Goal: Task Accomplishment & Management: Use online tool/utility

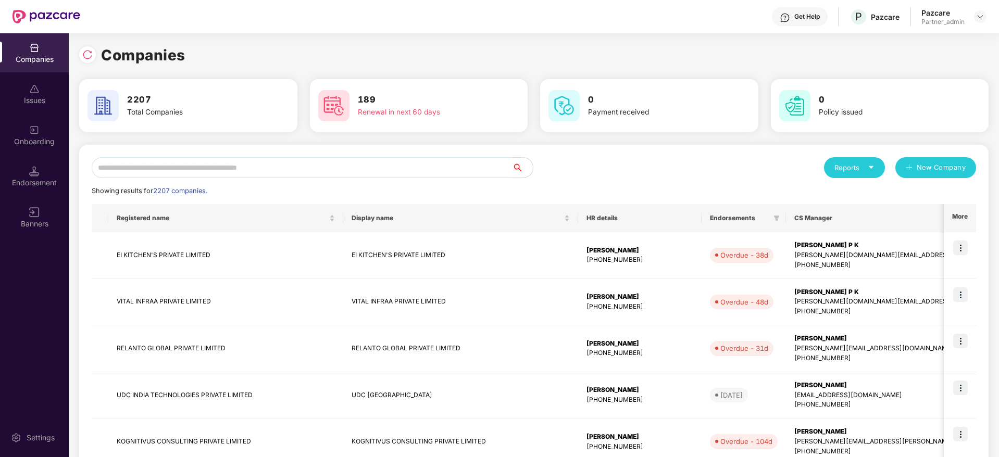
click at [269, 166] on input "text" at bounding box center [302, 167] width 420 height 21
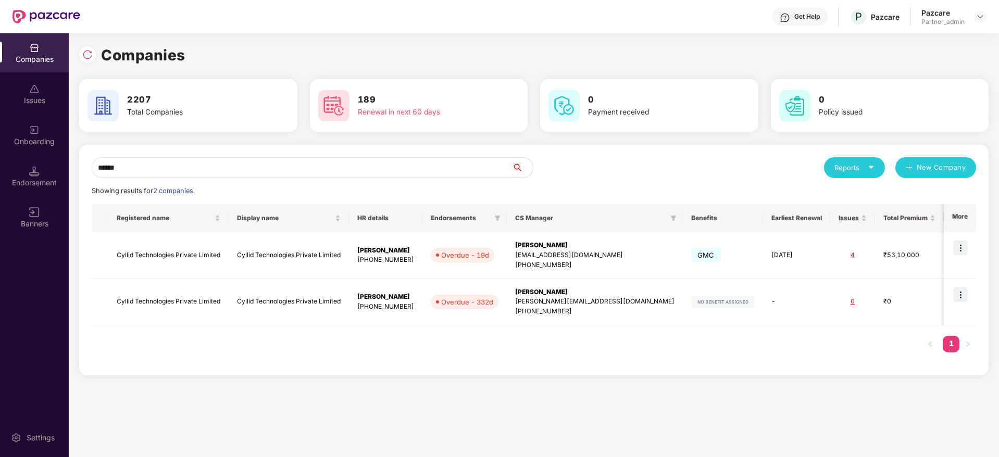
click at [0, 159] on div "Companies Issues Onboarding Endorsement Banners Settings Companies 2207 Total C…" at bounding box center [499, 245] width 999 height 424
paste input "*"
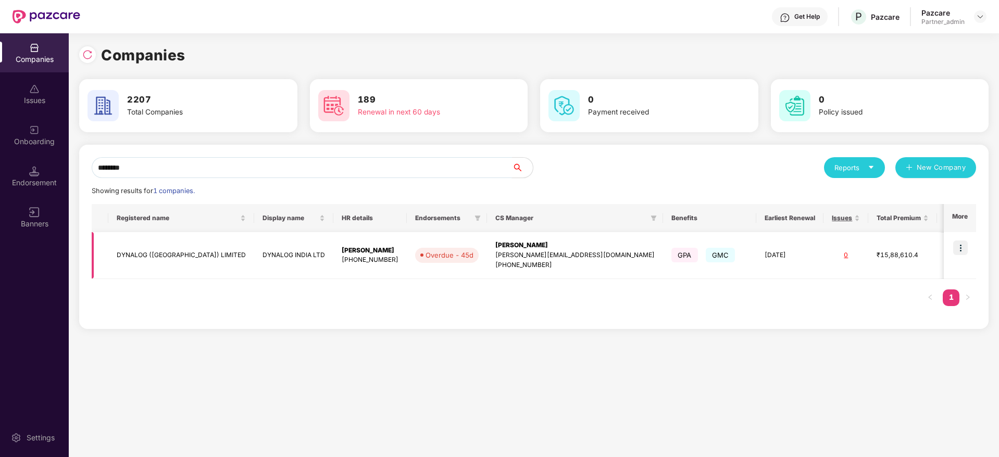
type input "*******"
click at [962, 246] on img at bounding box center [960, 248] width 15 height 15
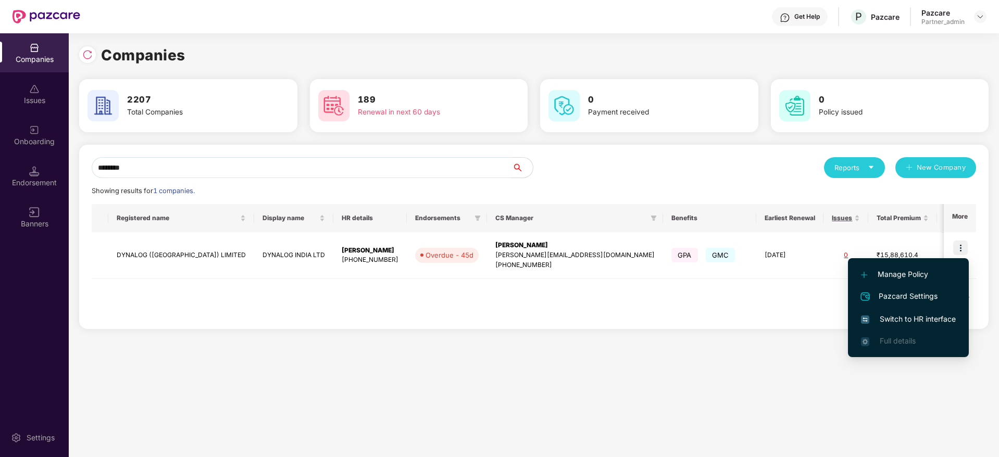
click at [913, 321] on span "Switch to HR interface" at bounding box center [908, 318] width 95 height 11
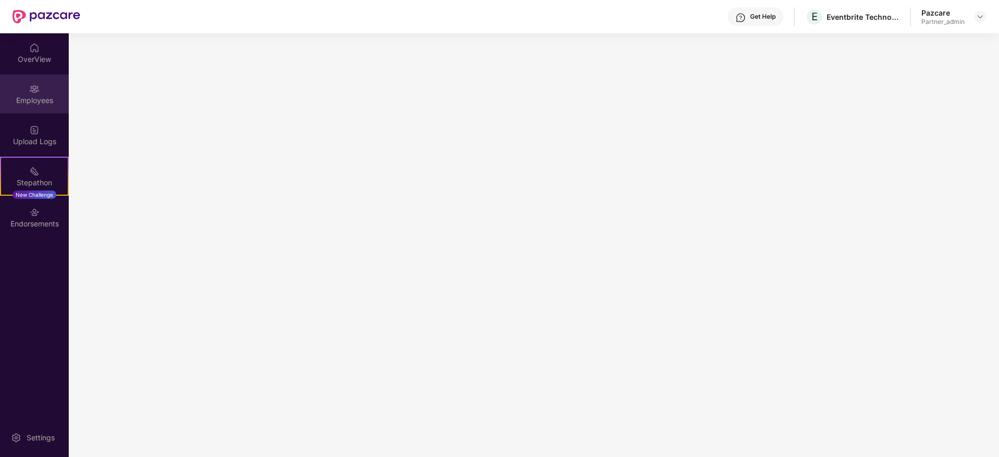
click at [31, 97] on div "Employees" at bounding box center [34, 100] width 69 height 10
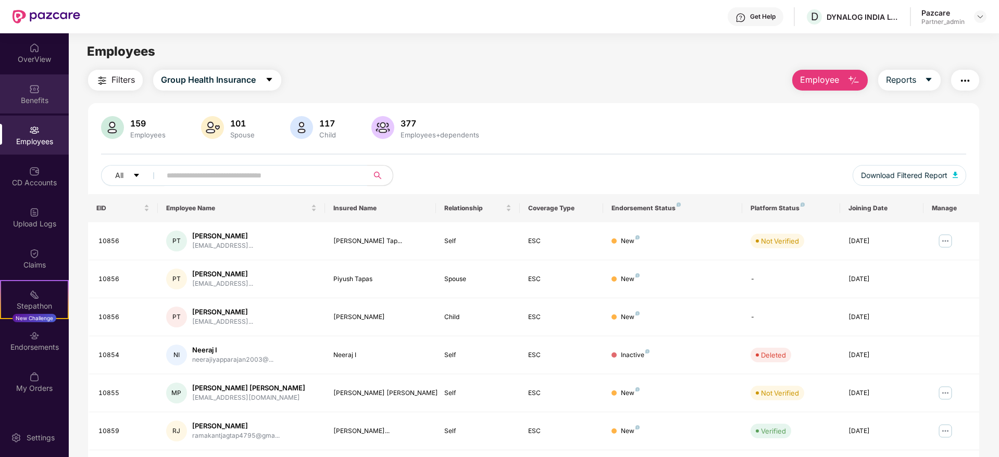
click at [34, 101] on div "Benefits" at bounding box center [34, 100] width 69 height 10
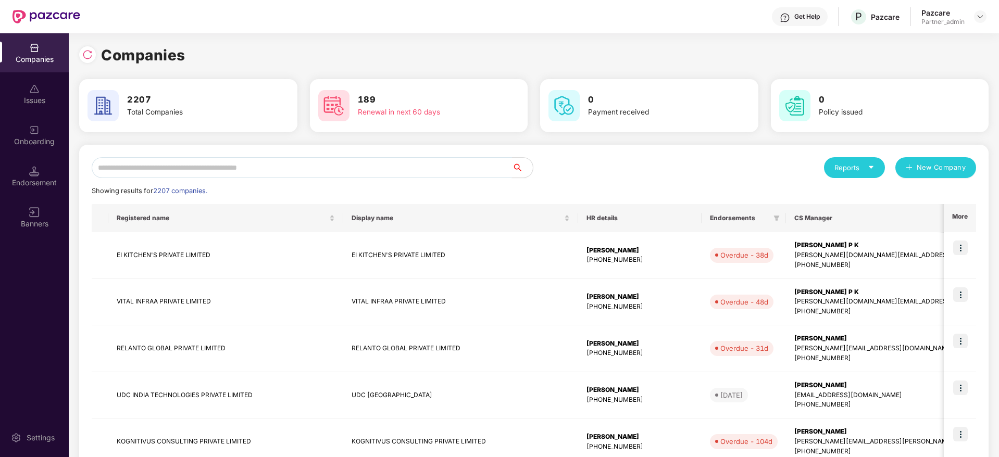
click at [220, 161] on input "text" at bounding box center [302, 167] width 420 height 21
paste input "*******"
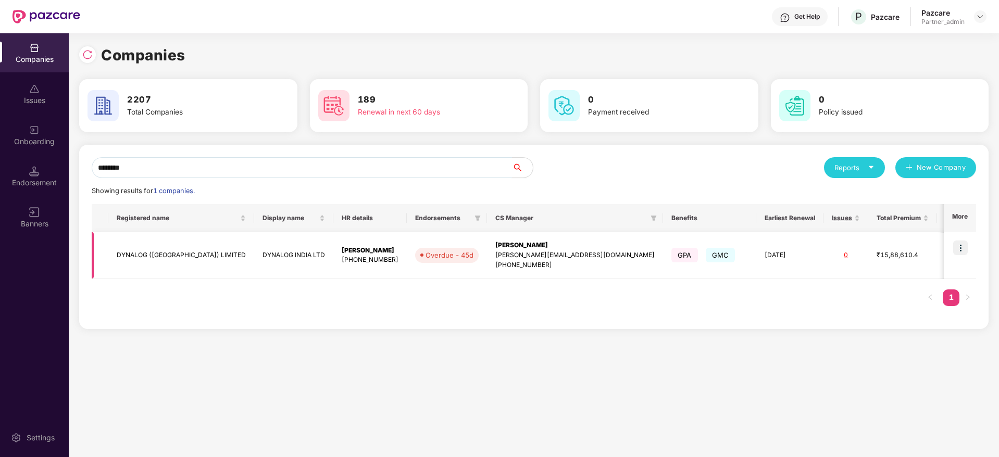
type input "*******"
click at [963, 247] on img at bounding box center [960, 248] width 15 height 15
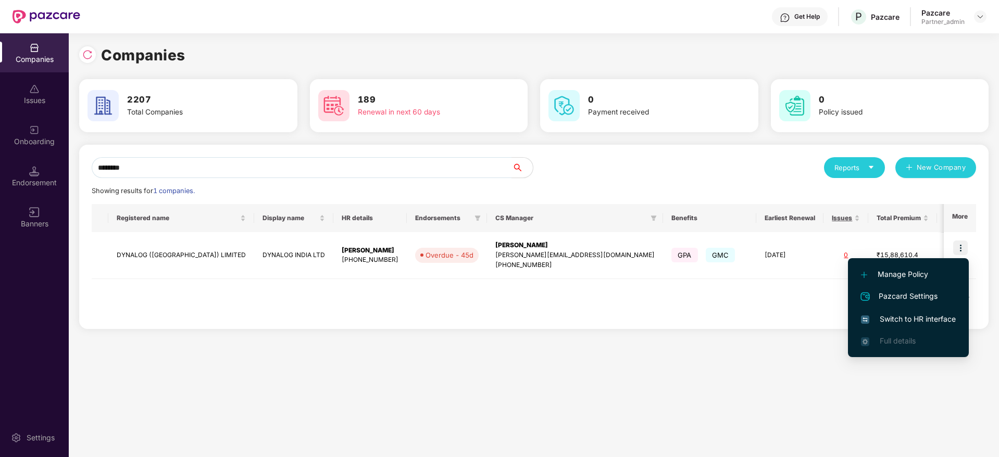
click at [880, 323] on span "Switch to HR interface" at bounding box center [908, 318] width 95 height 11
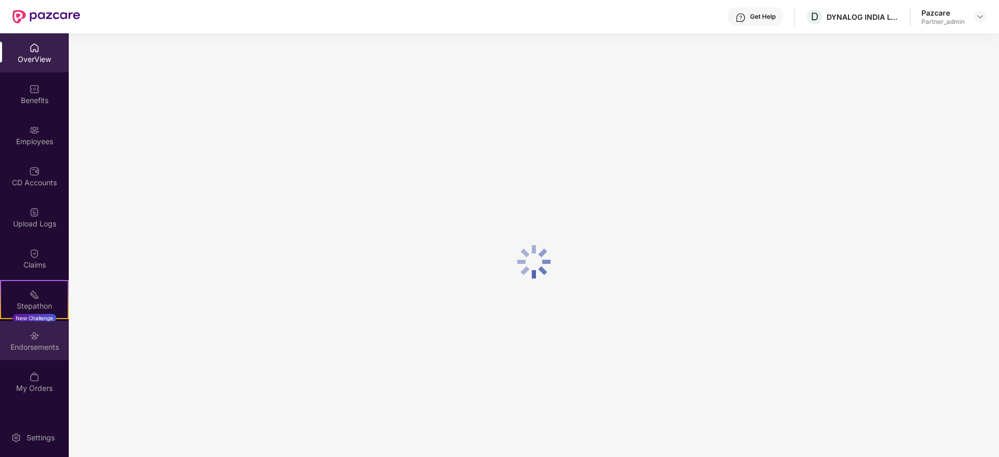
click at [32, 345] on div "Endorsements" at bounding box center [34, 347] width 69 height 10
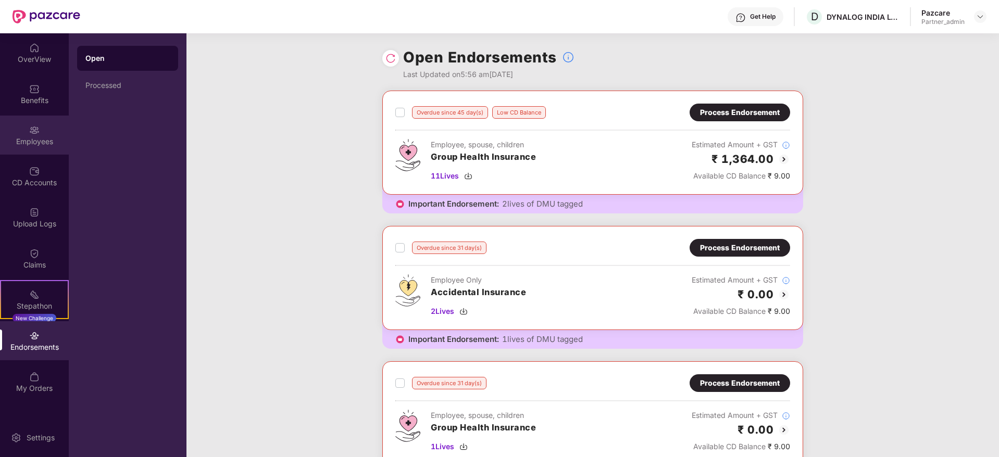
click at [36, 139] on div "Employees" at bounding box center [34, 141] width 69 height 10
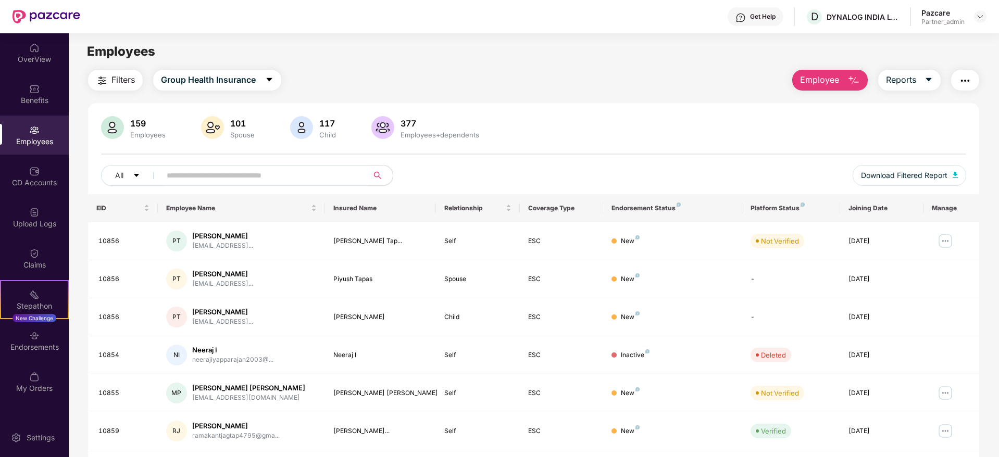
click at [244, 178] on input "text" at bounding box center [260, 176] width 187 height 16
click at [923, 82] on button "Reports" at bounding box center [909, 80] width 62 height 21
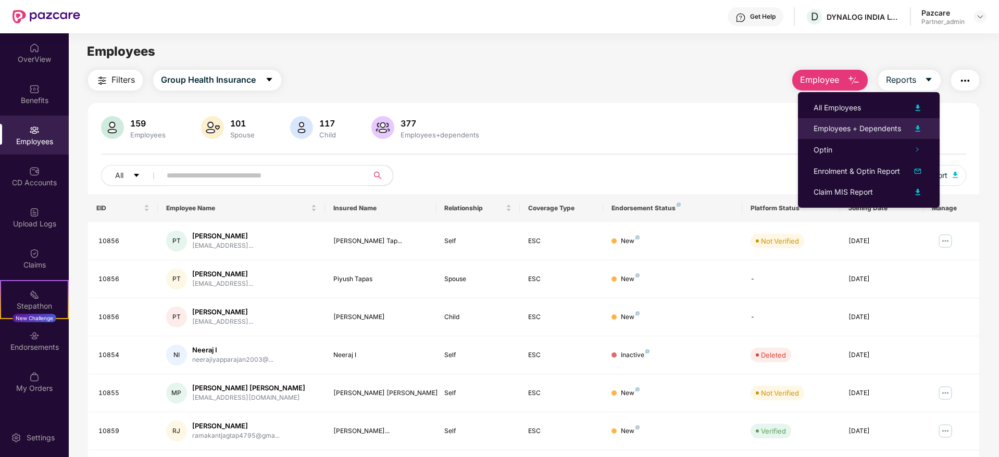
click at [868, 132] on div "Employees + Dependents" at bounding box center [856, 128] width 87 height 11
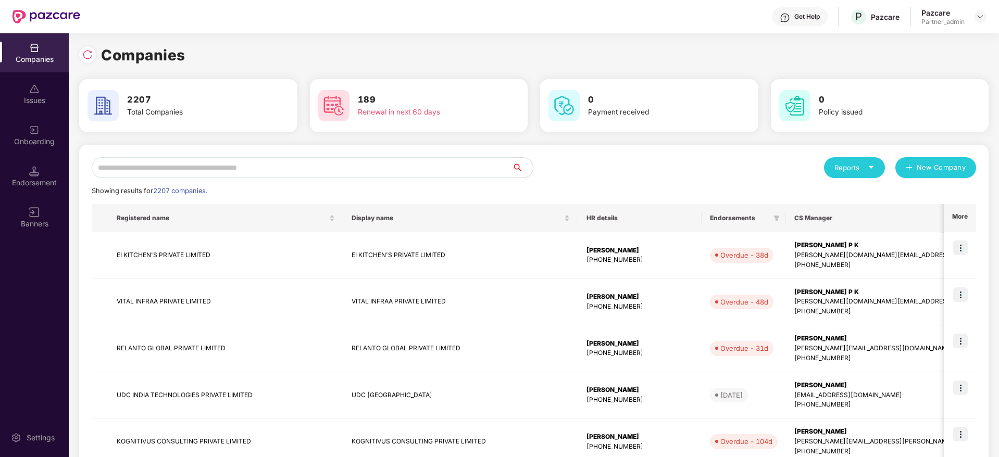
click at [217, 164] on input "text" at bounding box center [302, 167] width 420 height 21
paste input "**********"
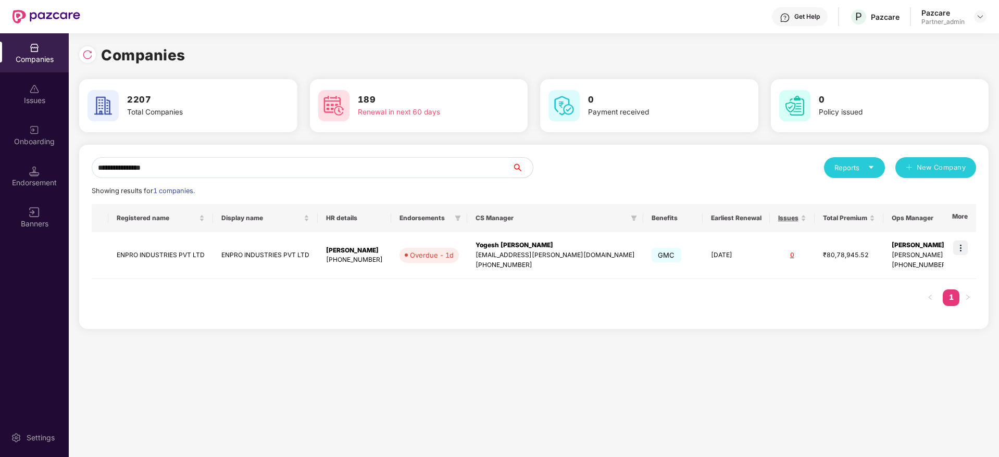
click at [0, 148] on div "**********" at bounding box center [499, 245] width 999 height 424
paste input "text"
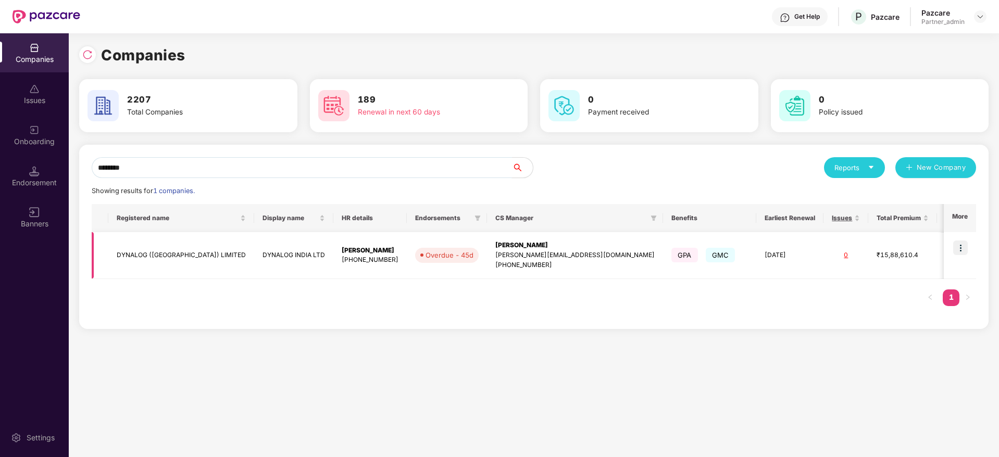
type input "*******"
click at [962, 247] on img at bounding box center [960, 248] width 15 height 15
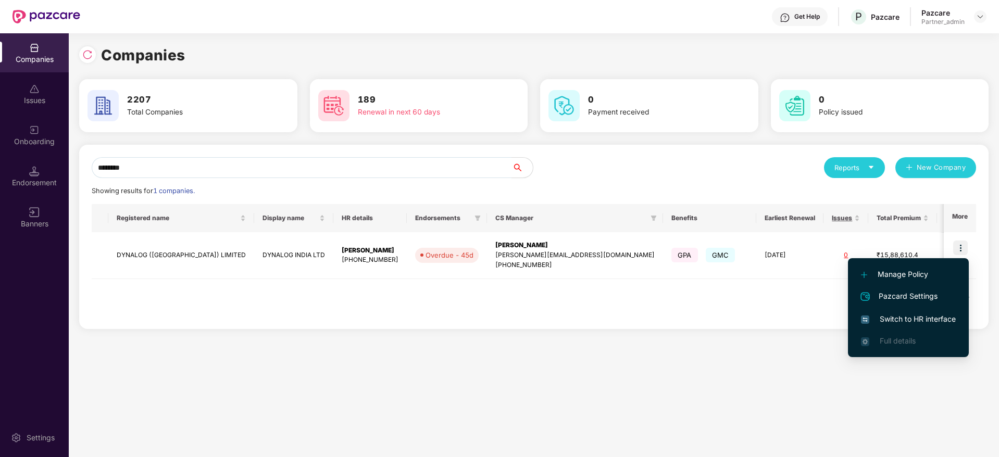
click at [888, 312] on li "Switch to HR interface" at bounding box center [908, 319] width 121 height 22
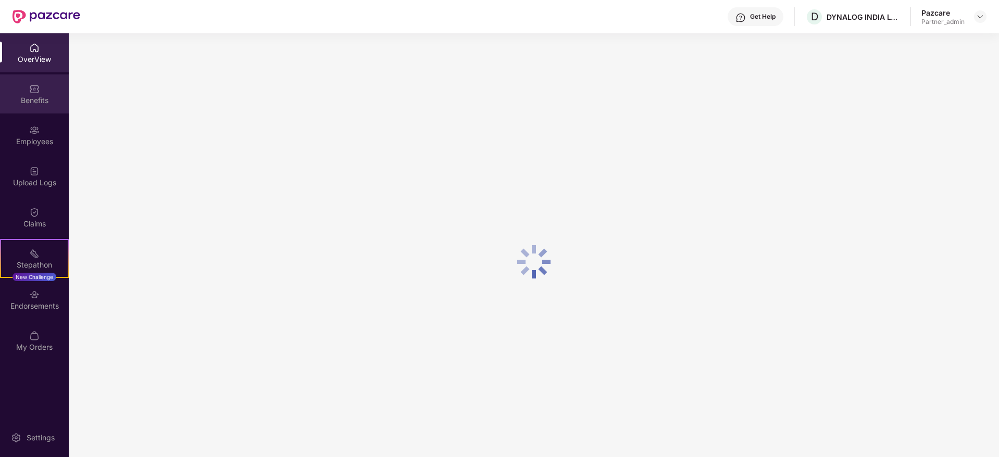
click at [30, 98] on div "Benefits" at bounding box center [34, 100] width 69 height 10
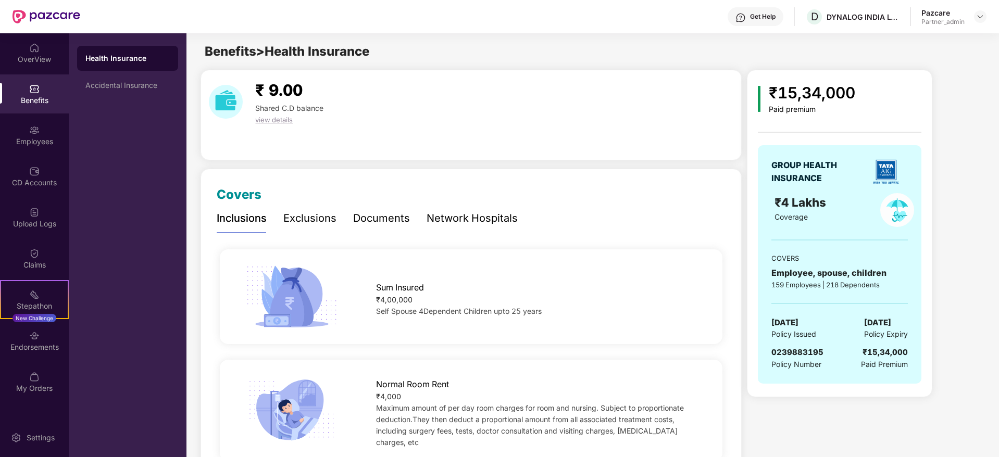
click at [790, 353] on span "0239883195" at bounding box center [797, 352] width 52 height 10
copy span "0239883195"
click at [844, 19] on div "DYNALOG INDIA LTD" at bounding box center [862, 17] width 73 height 10
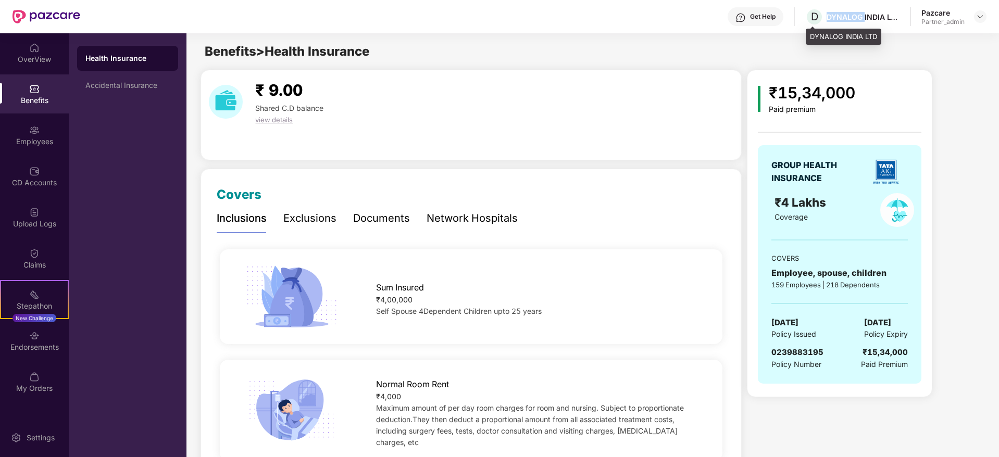
copy div "DYNALOG"
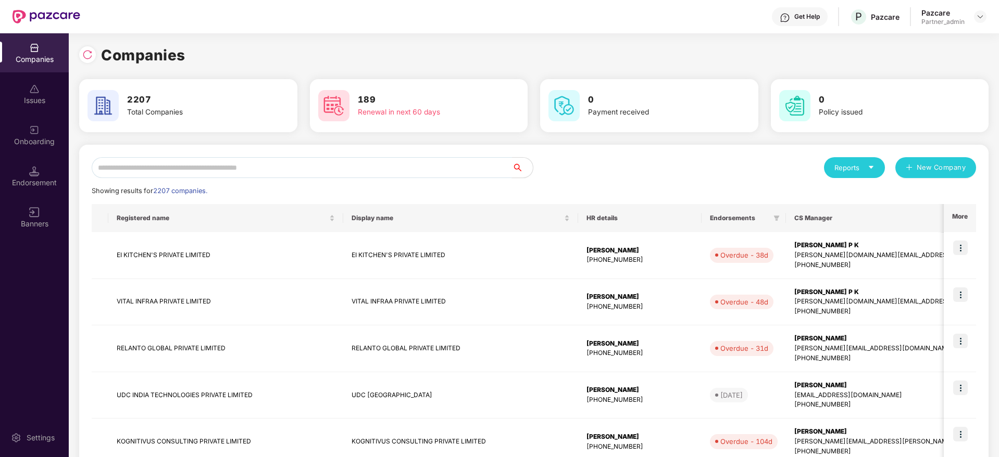
click at [248, 167] on input "text" at bounding box center [302, 167] width 420 height 21
paste input "*******"
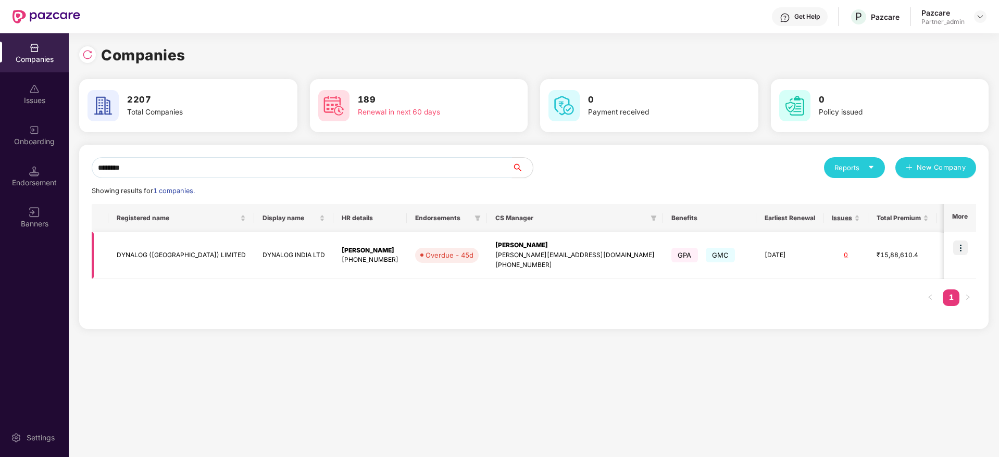
type input "*******"
click at [499, 241] on div "[PERSON_NAME]" at bounding box center [574, 246] width 159 height 10
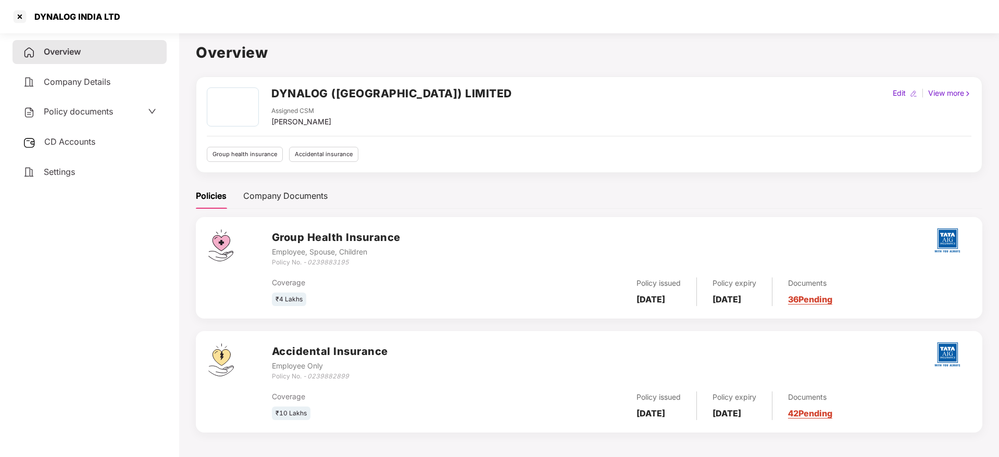
click at [828, 302] on link "36 Pending" at bounding box center [810, 299] width 44 height 10
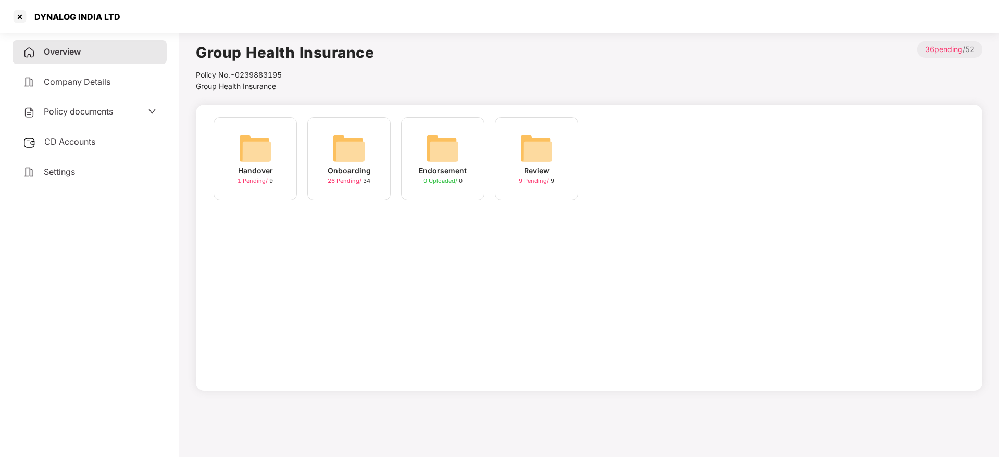
click at [359, 148] on img at bounding box center [348, 148] width 33 height 33
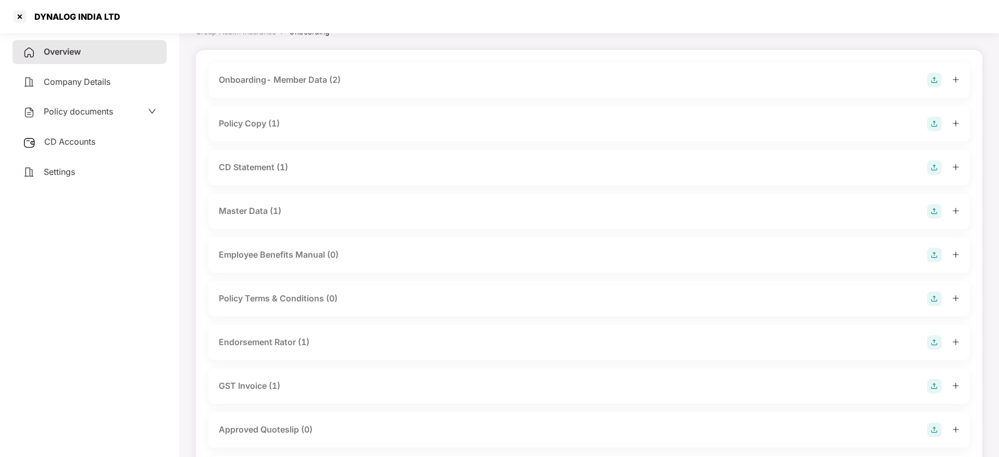
scroll to position [78, 0]
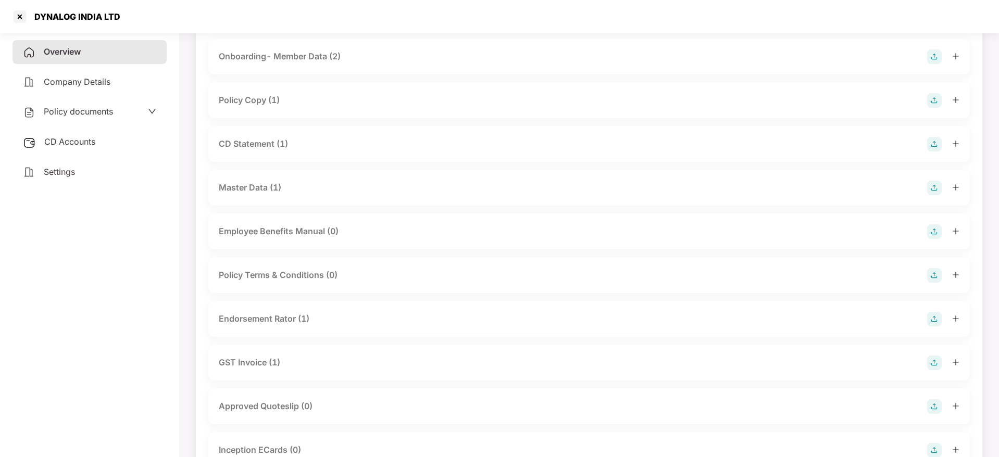
click at [955, 320] on icon "plus" at bounding box center [955, 318] width 7 height 7
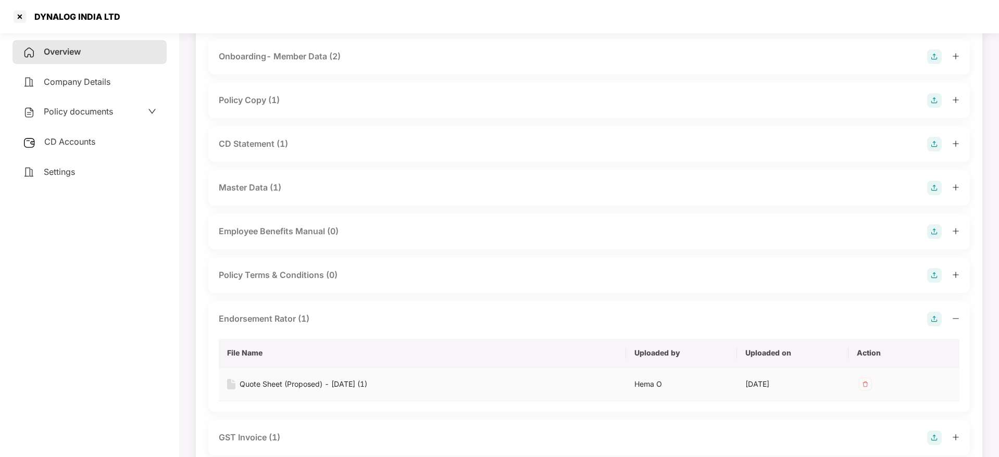
click at [362, 384] on div "Quote Sheet (Proposed) - [DATE] (1)" at bounding box center [304, 384] width 128 height 11
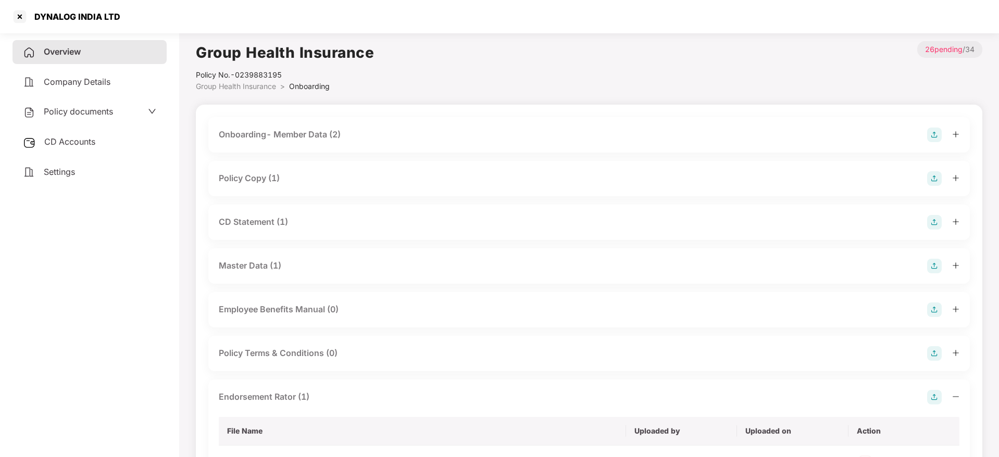
click at [953, 175] on icon "plus" at bounding box center [955, 177] width 7 height 7
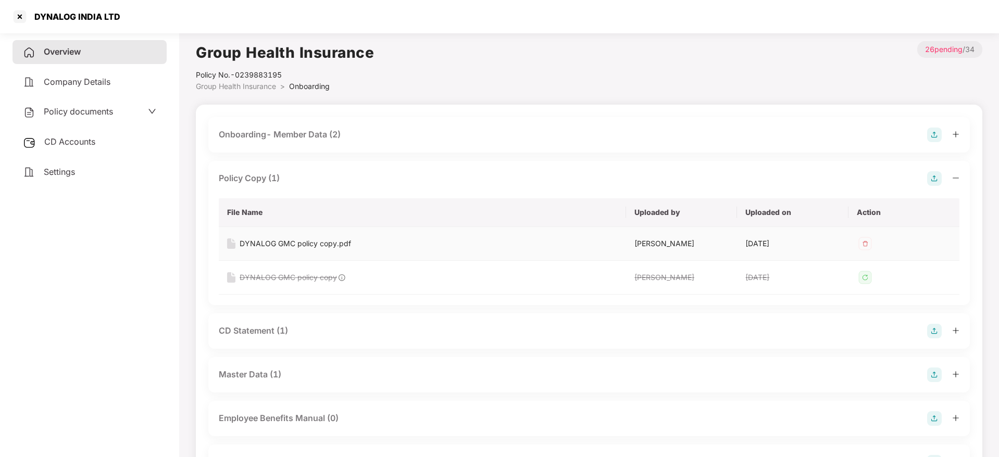
click at [319, 243] on div "DYNALOG GMC policy copy.pdf" at bounding box center [295, 243] width 111 height 11
drag, startPoint x: 36, startPoint y: 14, endPoint x: 68, endPoint y: 16, distance: 32.4
click at [132, 6] on div "DYNALOG INDIA LTD" at bounding box center [499, 16] width 999 height 33
copy div "DYNALOG INDIA LTD"
click at [22, 15] on div at bounding box center [19, 16] width 17 height 17
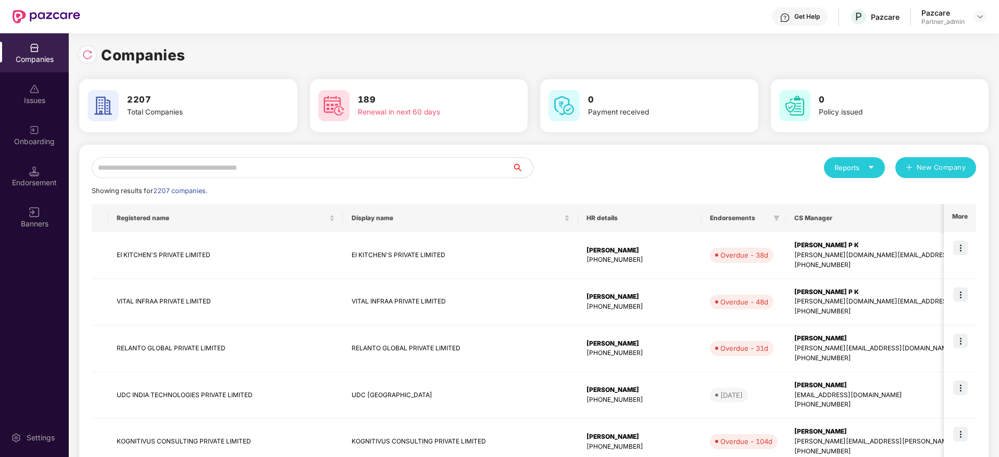
click at [250, 165] on input "text" at bounding box center [302, 167] width 420 height 21
paste input "**********"
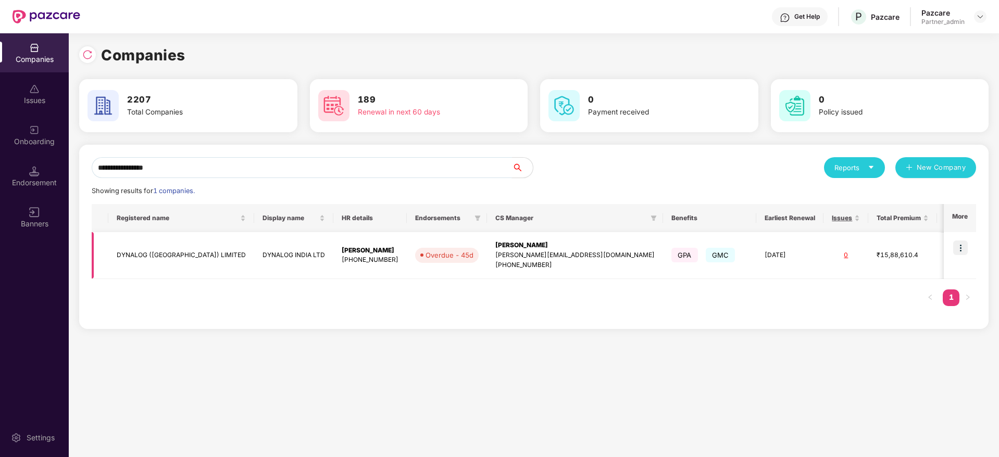
type input "**********"
click at [965, 249] on img at bounding box center [960, 248] width 15 height 15
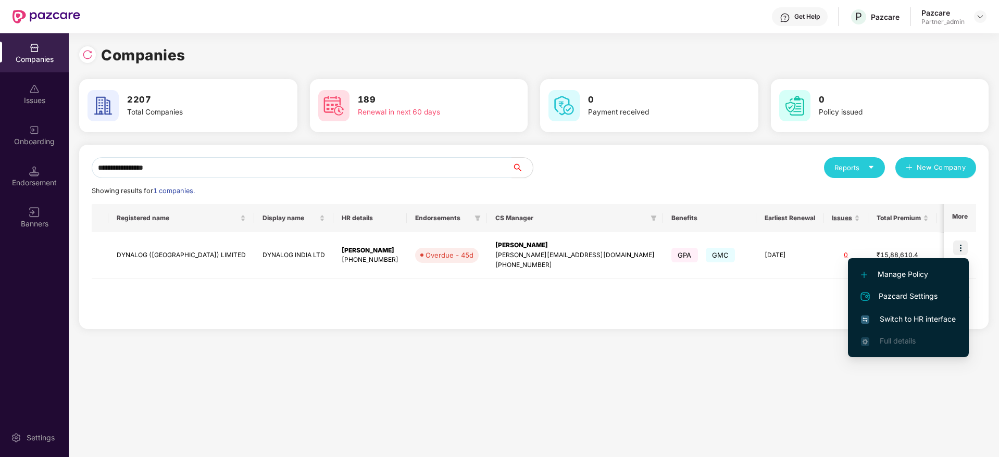
click at [898, 319] on span "Switch to HR interface" at bounding box center [908, 318] width 95 height 11
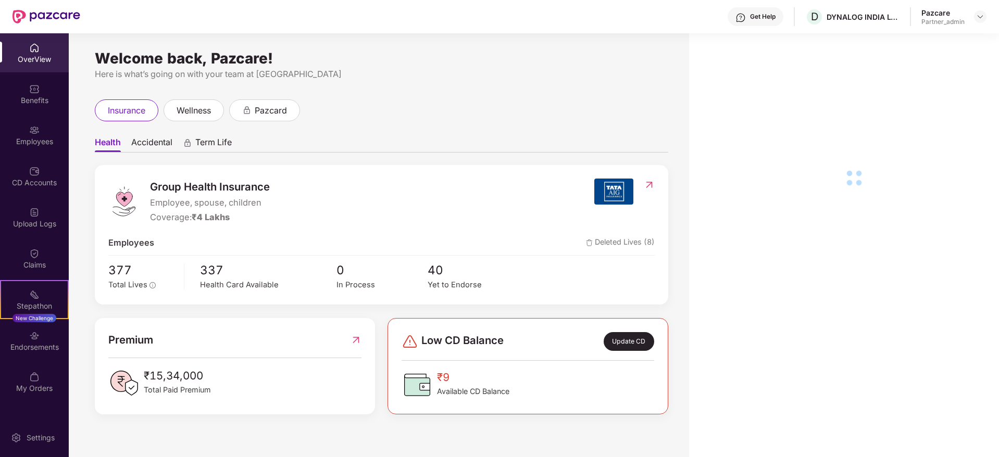
click at [28, 341] on div "Endorsements" at bounding box center [34, 340] width 69 height 39
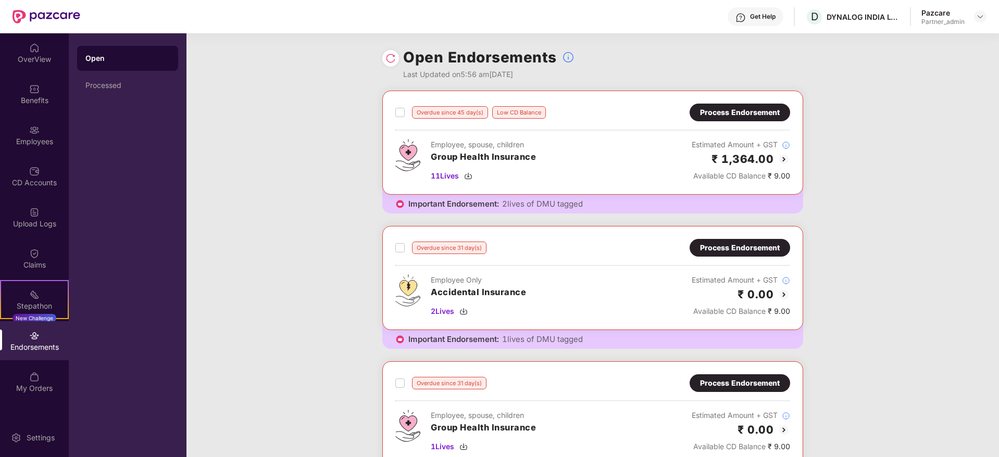
click at [731, 112] on div "Process Endorsement" at bounding box center [740, 112] width 80 height 11
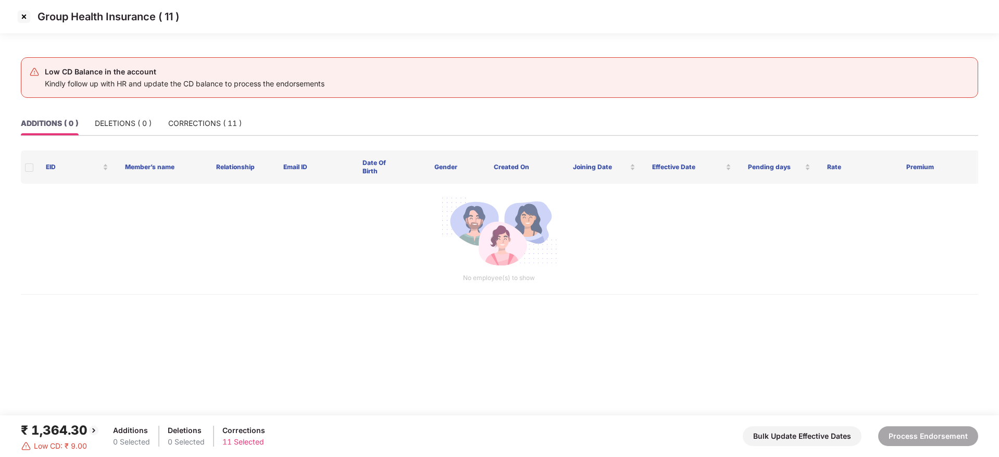
click at [20, 11] on img at bounding box center [24, 16] width 17 height 17
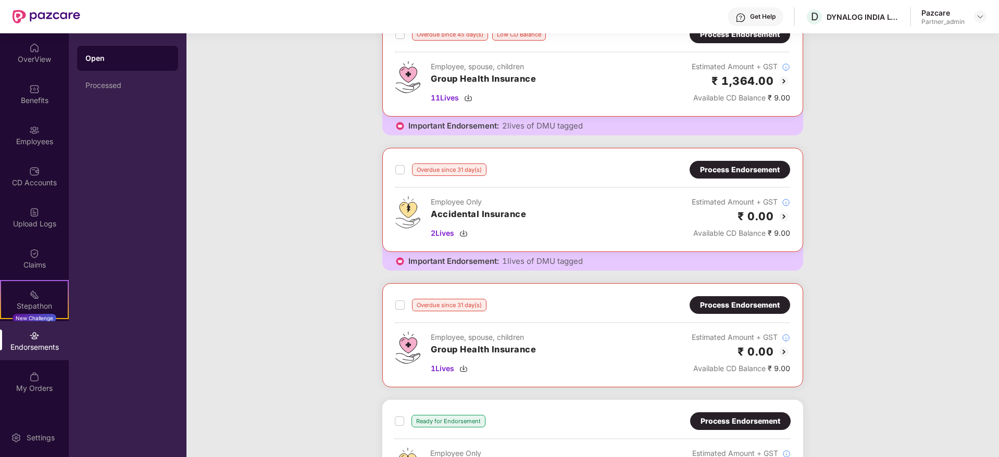
scroll to position [156, 0]
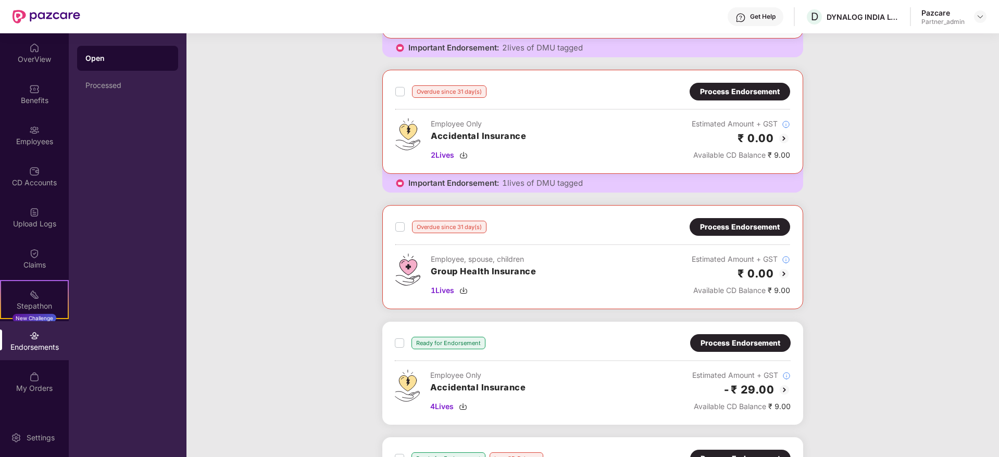
click at [732, 227] on div "Process Endorsement" at bounding box center [740, 226] width 80 height 11
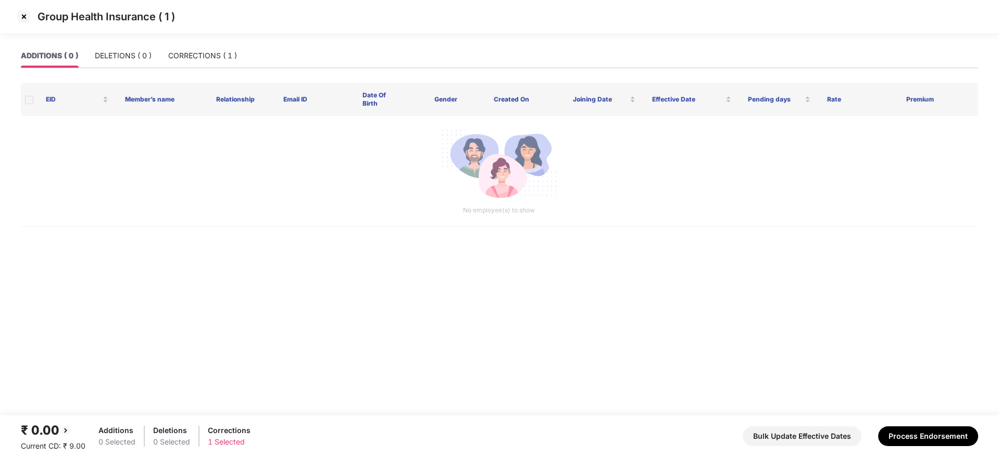
click at [24, 17] on img at bounding box center [24, 16] width 17 height 17
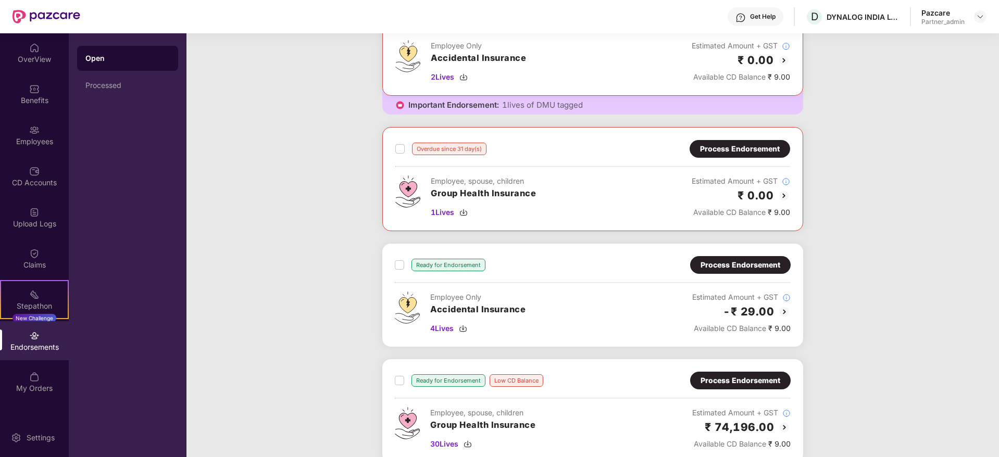
scroll to position [312, 0]
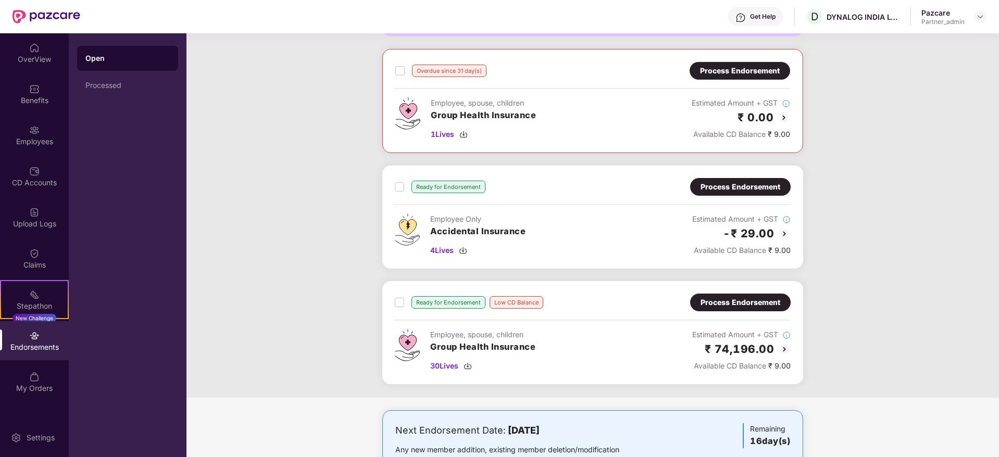
click at [733, 302] on div "Process Endorsement" at bounding box center [740, 302] width 80 height 11
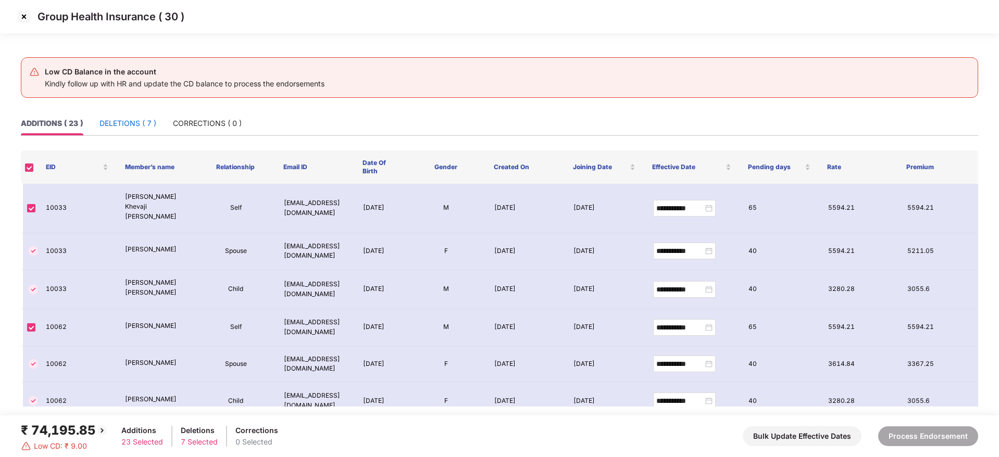
click at [113, 121] on div "DELETIONS ( 7 )" at bounding box center [127, 123] width 57 height 11
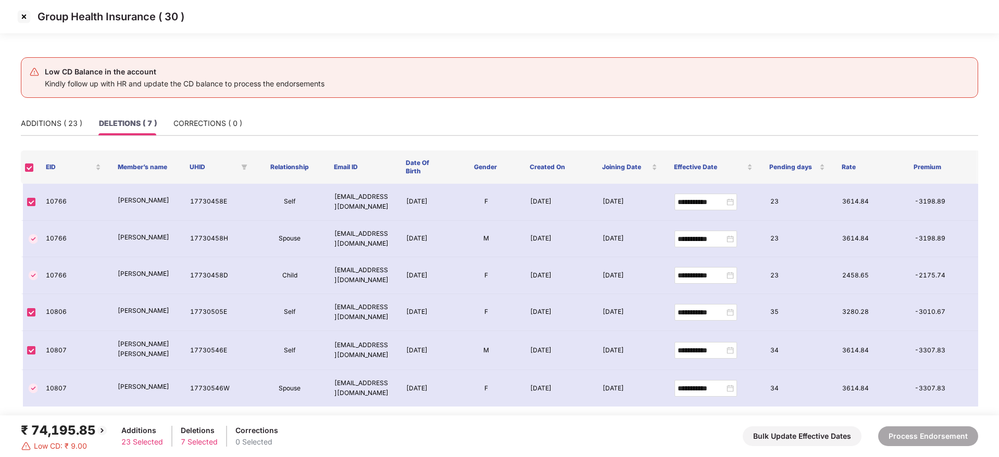
click at [24, 14] on img at bounding box center [24, 16] width 17 height 17
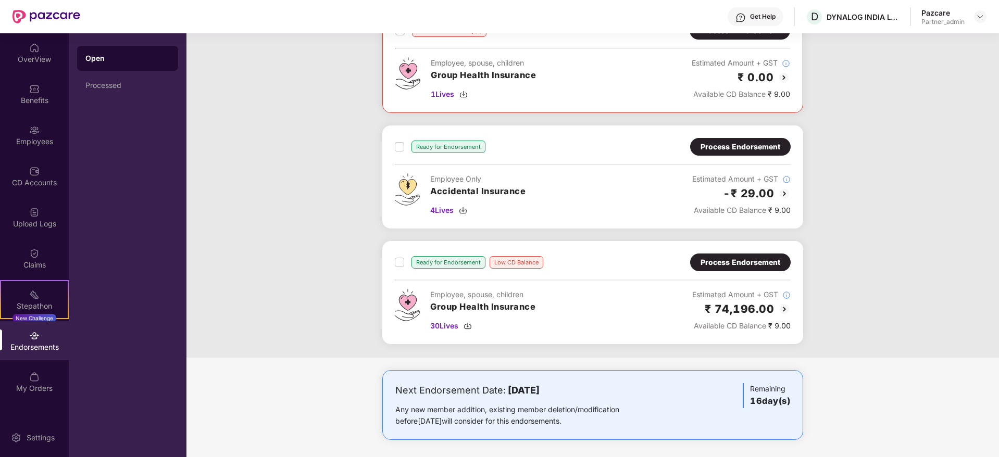
scroll to position [356, 0]
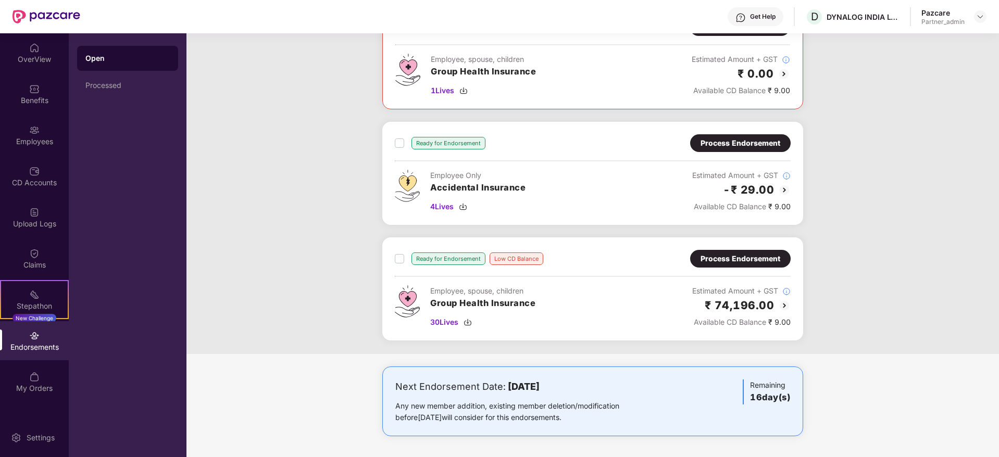
click at [758, 258] on div "Process Endorsement" at bounding box center [740, 258] width 80 height 11
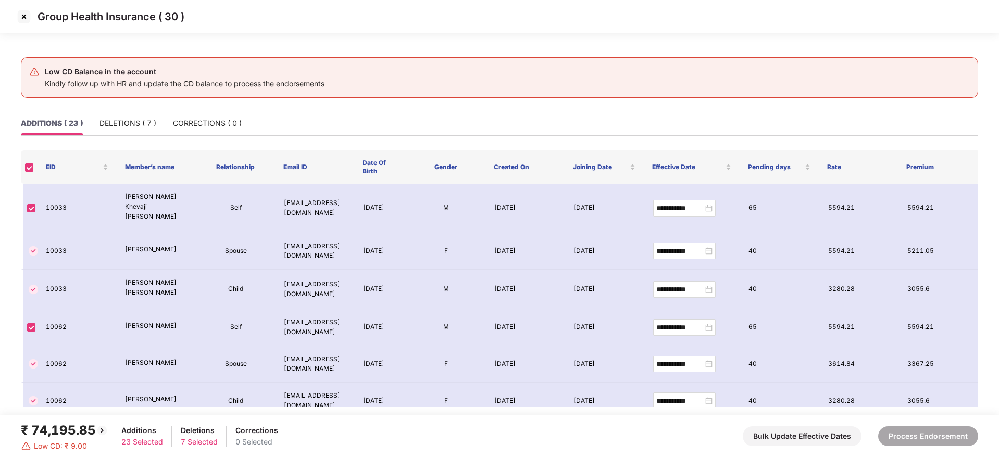
click at [22, 15] on img at bounding box center [24, 16] width 17 height 17
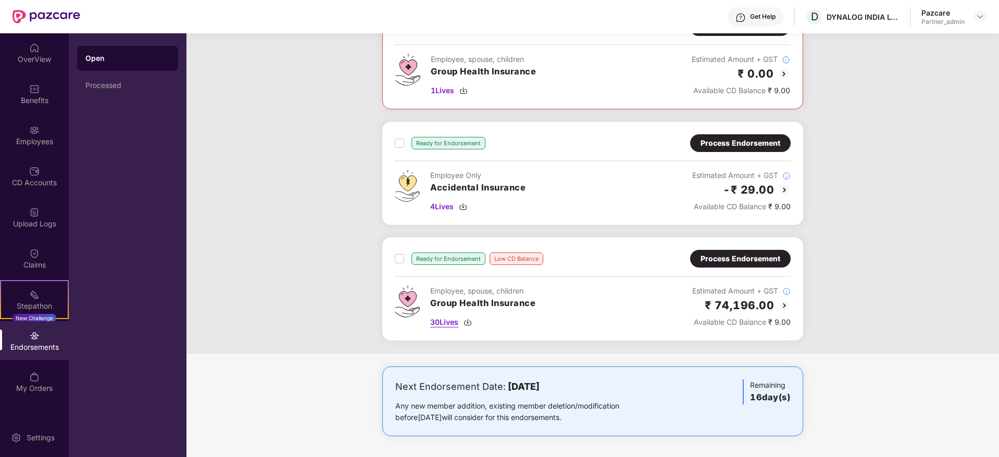
click at [468, 320] on img at bounding box center [467, 322] width 8 height 8
click at [33, 94] on img at bounding box center [34, 89] width 10 height 10
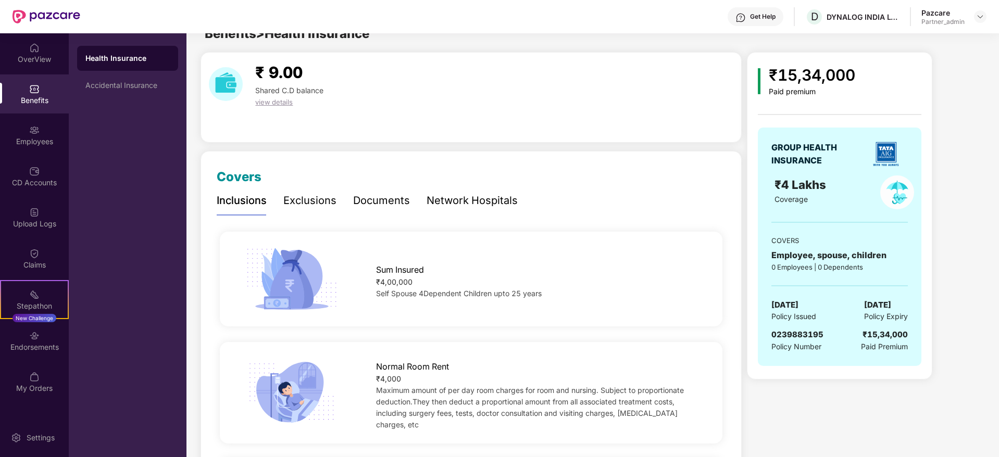
scroll to position [0, 0]
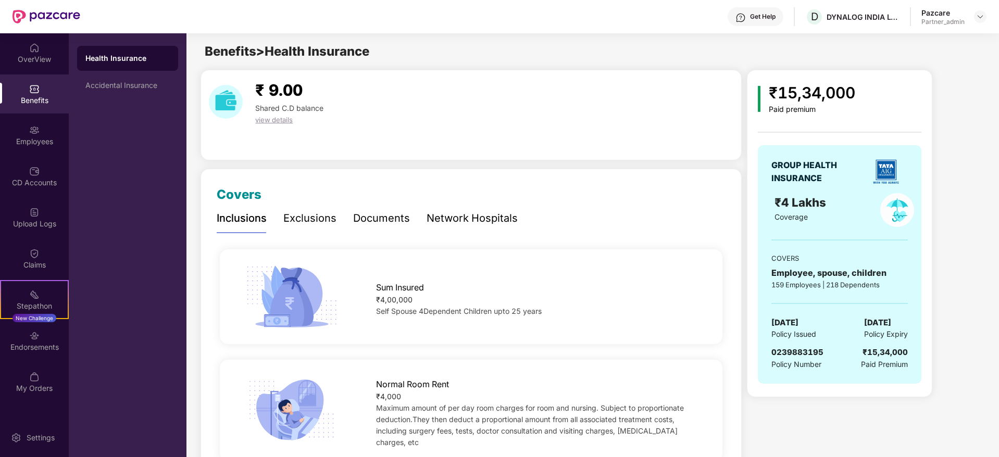
click at [794, 350] on span "0239883195" at bounding box center [797, 352] width 52 height 10
copy span "0239883195"
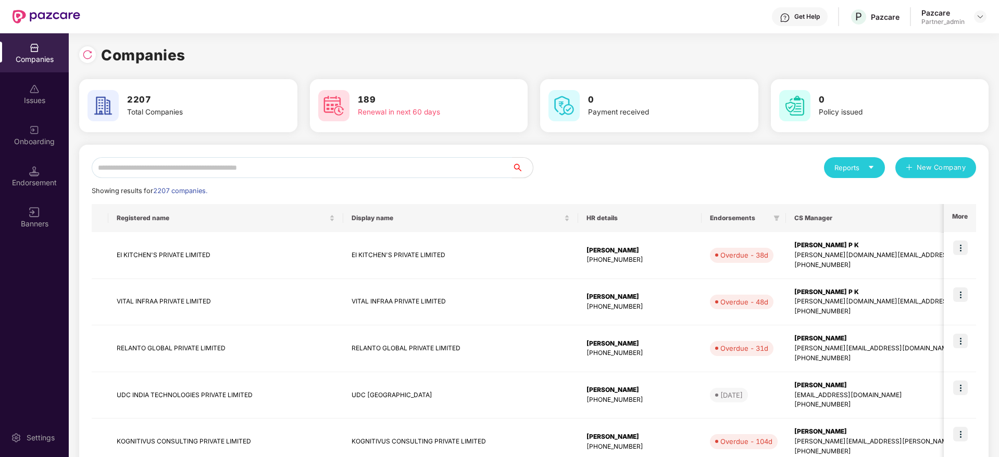
click at [242, 168] on input "text" at bounding box center [302, 167] width 420 height 21
type input "*"
click at [220, 166] on input "text" at bounding box center [302, 167] width 420 height 21
paste input "**********"
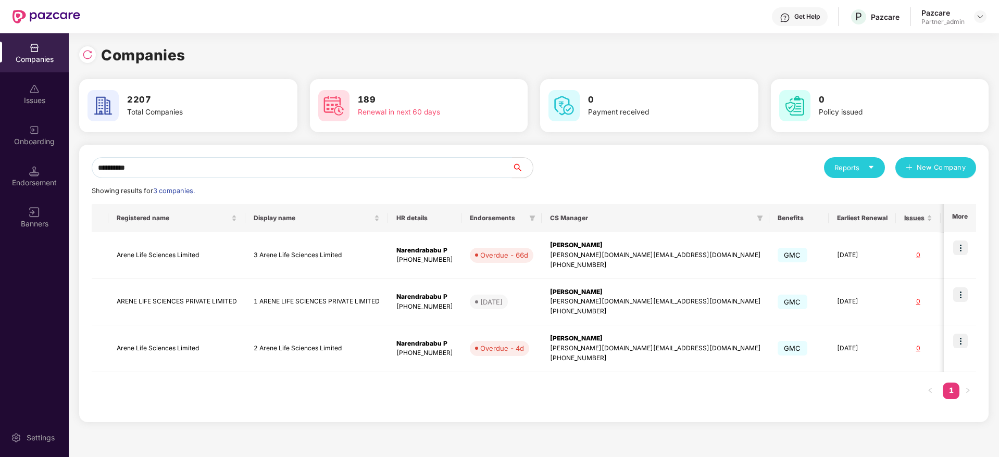
click at [220, 165] on input "**********" at bounding box center [302, 167] width 420 height 21
type input "**********"
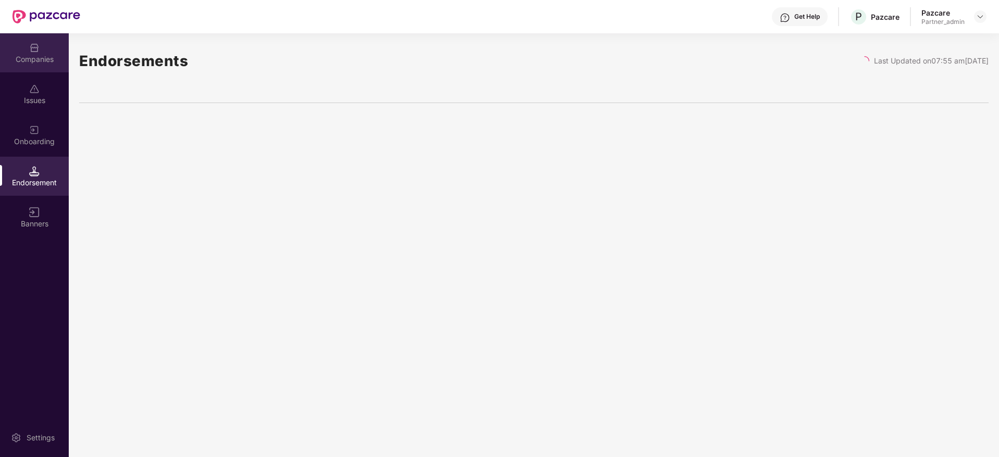
drag, startPoint x: 34, startPoint y: 82, endPoint x: 39, endPoint y: 62, distance: 20.7
click at [39, 62] on div "Companies" at bounding box center [34, 59] width 69 height 10
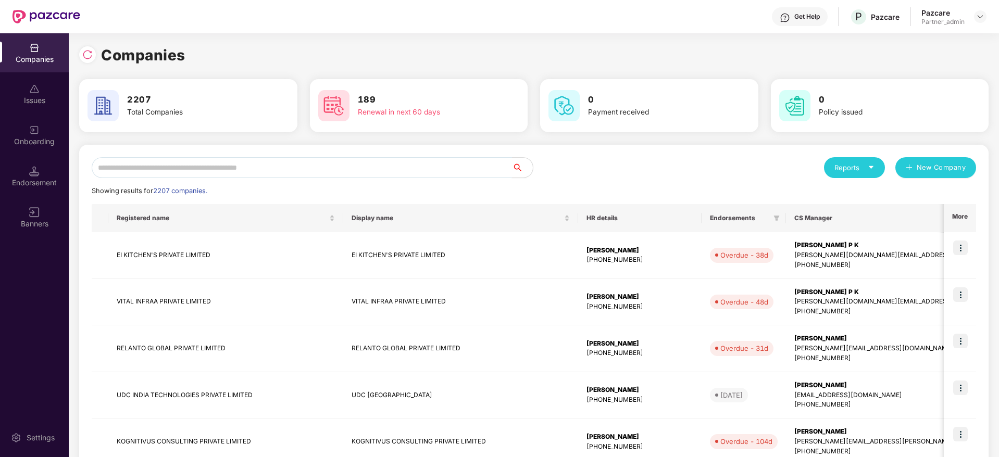
click at [190, 157] on input "text" at bounding box center [302, 167] width 420 height 21
paste input "**********"
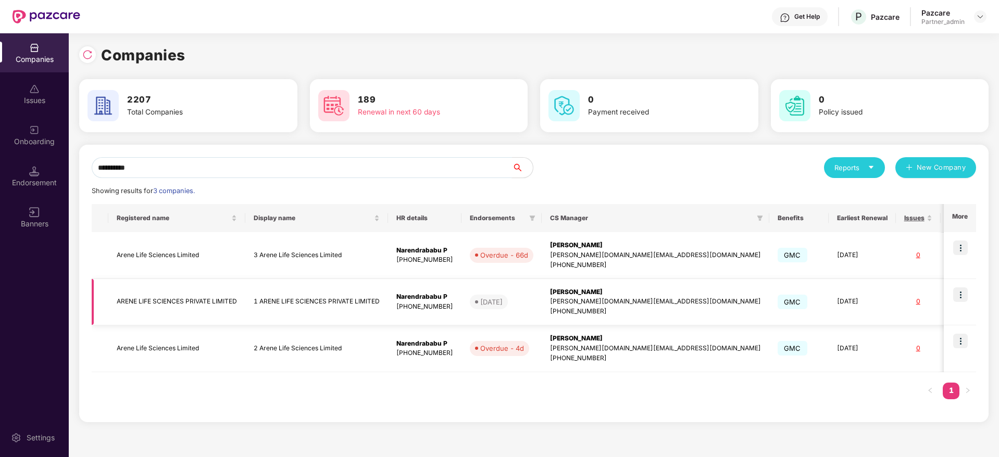
type input "**********"
click at [962, 293] on img at bounding box center [960, 294] width 15 height 15
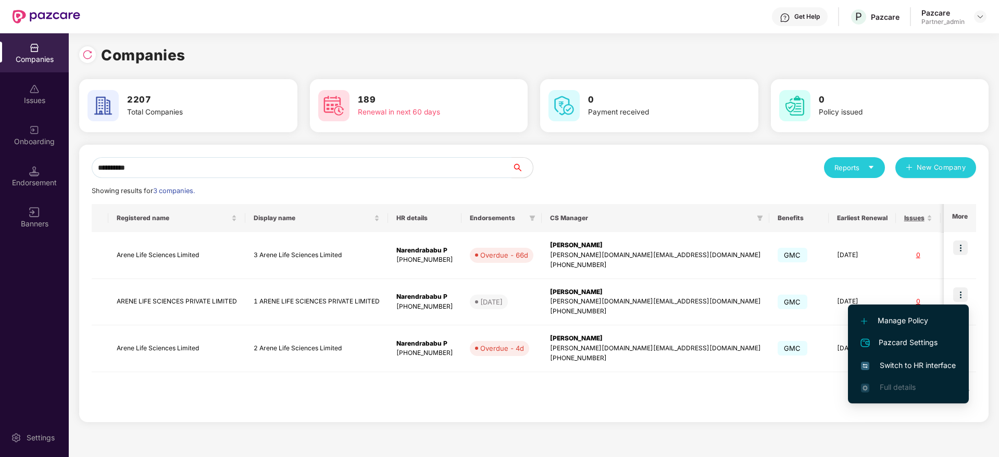
click at [904, 362] on span "Switch to HR interface" at bounding box center [908, 365] width 95 height 11
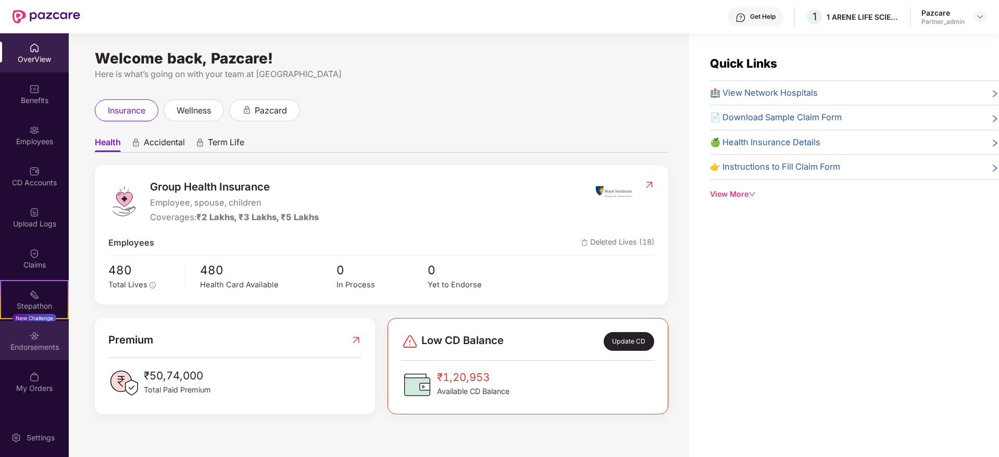
click at [28, 353] on div "Endorsements" at bounding box center [34, 340] width 69 height 39
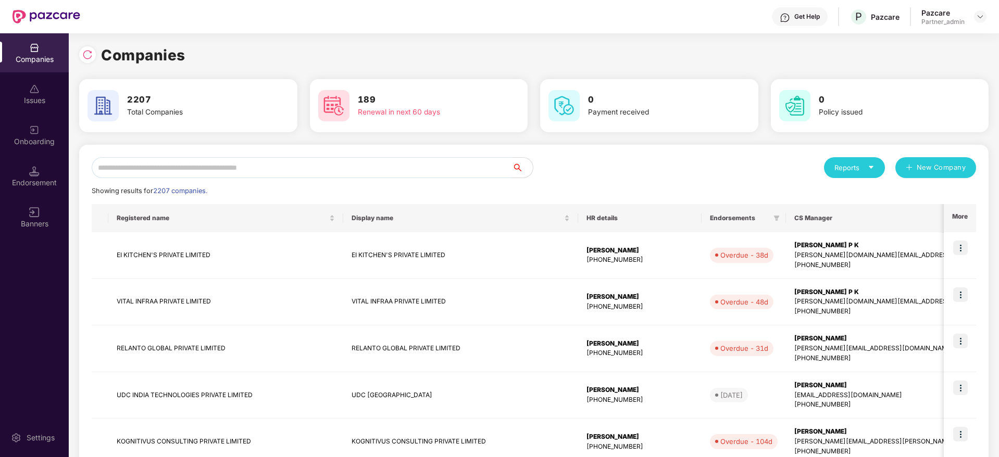
click at [173, 170] on input "text" at bounding box center [302, 167] width 420 height 21
paste input "**********"
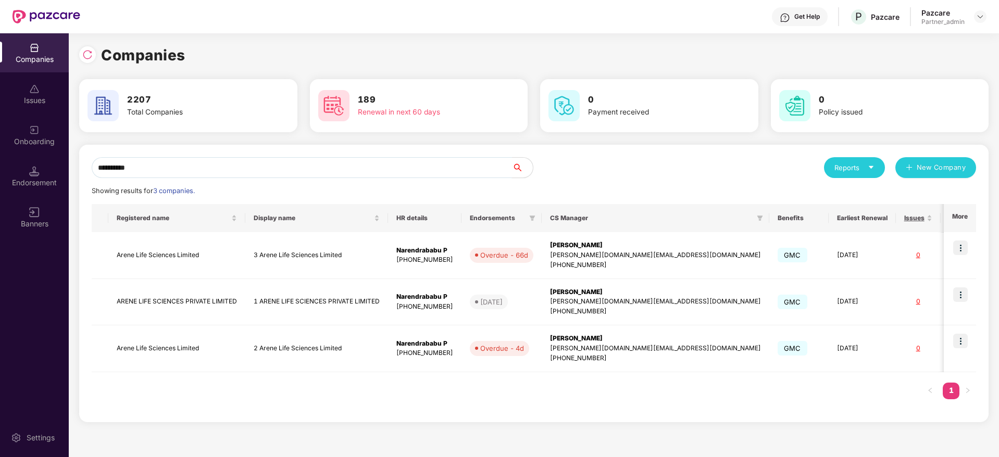
click at [148, 170] on input "**********" at bounding box center [302, 167] width 420 height 21
type input "**********"
click at [962, 343] on img at bounding box center [960, 341] width 15 height 15
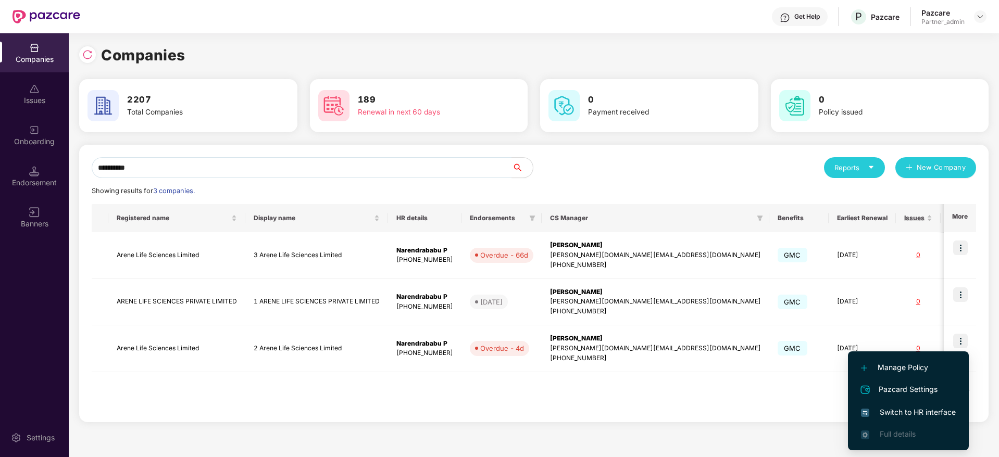
click at [906, 415] on span "Switch to HR interface" at bounding box center [908, 412] width 95 height 11
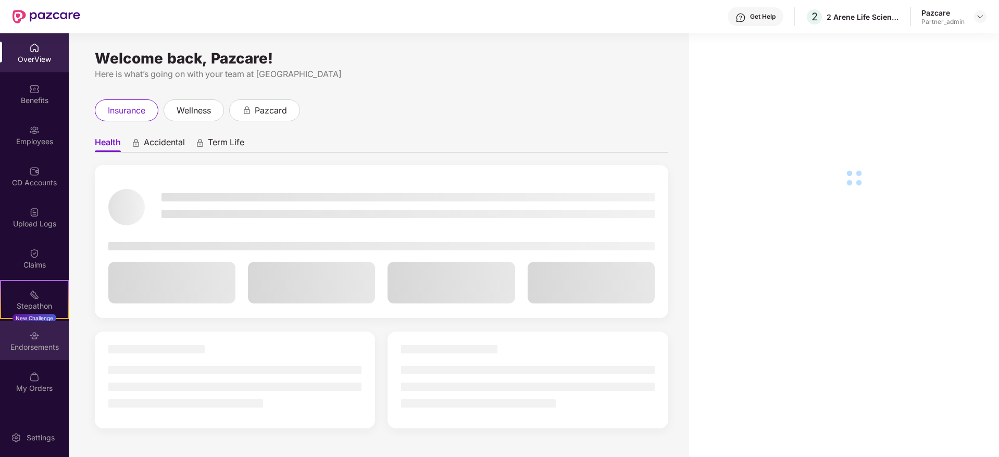
click at [51, 346] on div "Endorsements" at bounding box center [34, 347] width 69 height 10
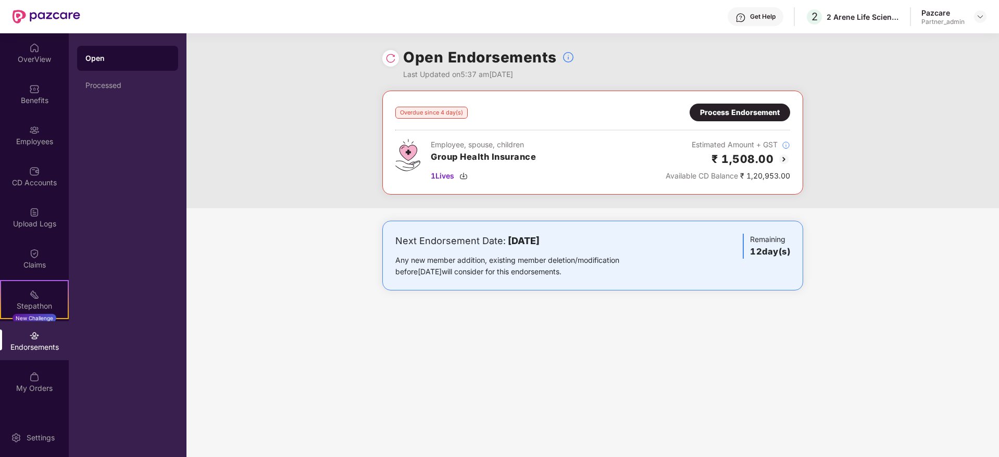
click at [763, 118] on div "Process Endorsement" at bounding box center [739, 113] width 101 height 18
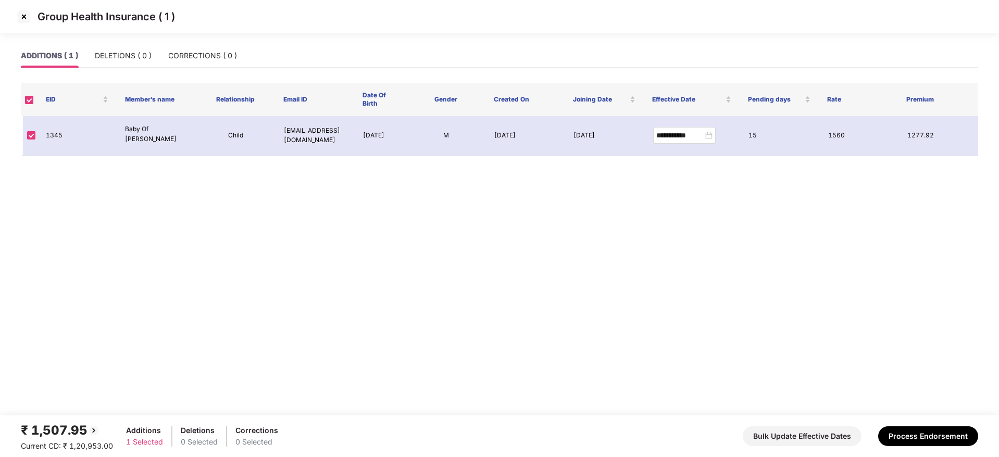
click at [22, 19] on img at bounding box center [24, 16] width 17 height 17
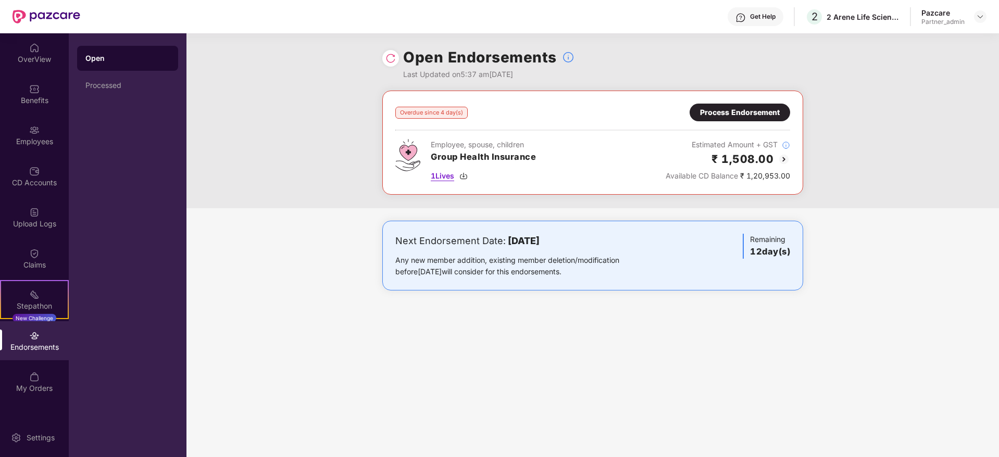
click at [463, 177] on img at bounding box center [463, 176] width 8 height 8
click at [721, 110] on div "Process Endorsement" at bounding box center [740, 112] width 80 height 11
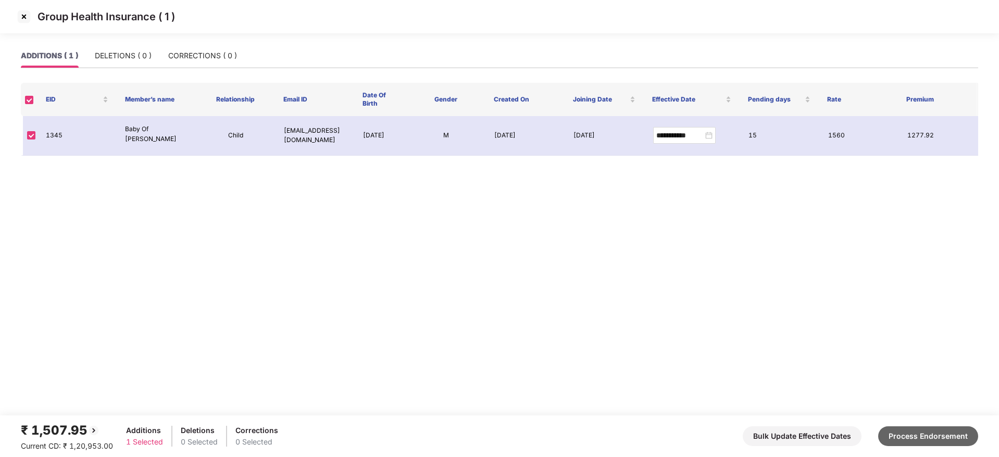
click at [936, 432] on button "Process Endorsement" at bounding box center [928, 436] width 100 height 20
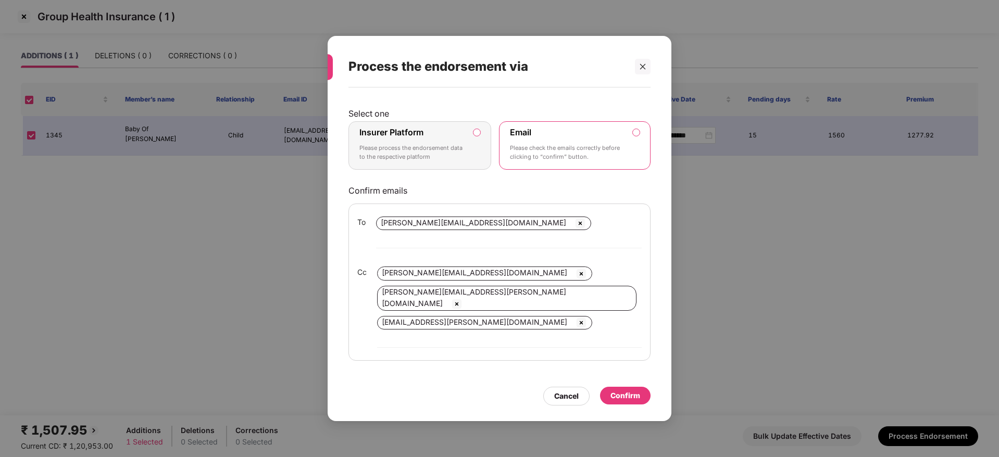
click at [420, 138] on div "Select one Insurer Platform Please process the endorsement data to the respecti…" at bounding box center [499, 234] width 302 height 253
click at [437, 160] on div "Insurer Platform Please process the endorsement data to the respective platform" at bounding box center [412, 145] width 106 height 37
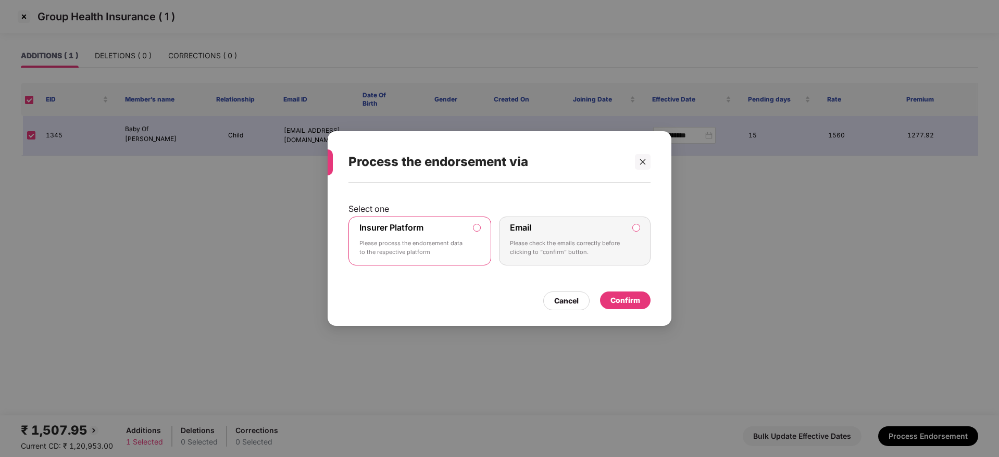
click at [642, 296] on div "Confirm" at bounding box center [625, 301] width 51 height 18
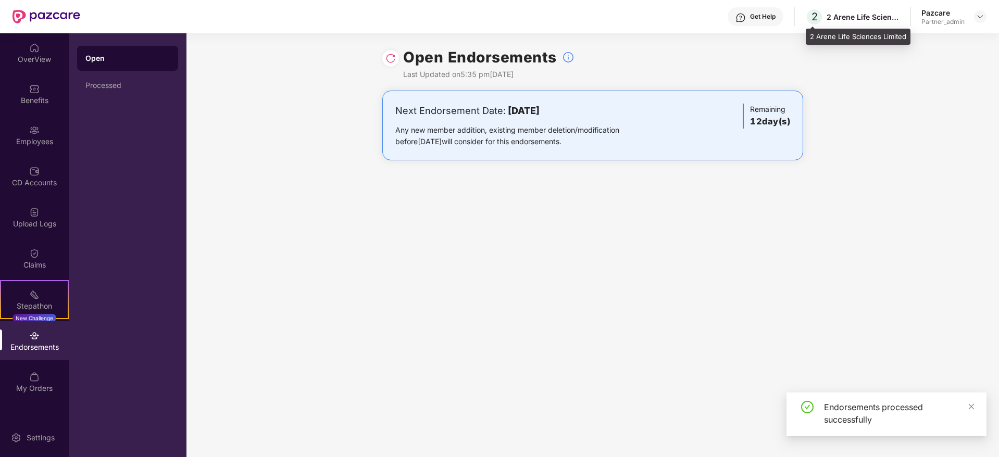
click at [841, 15] on div "2 Arene Life Sciences Limited" at bounding box center [862, 17] width 73 height 10
copy div "Arene"
click at [981, 16] on img at bounding box center [980, 16] width 8 height 8
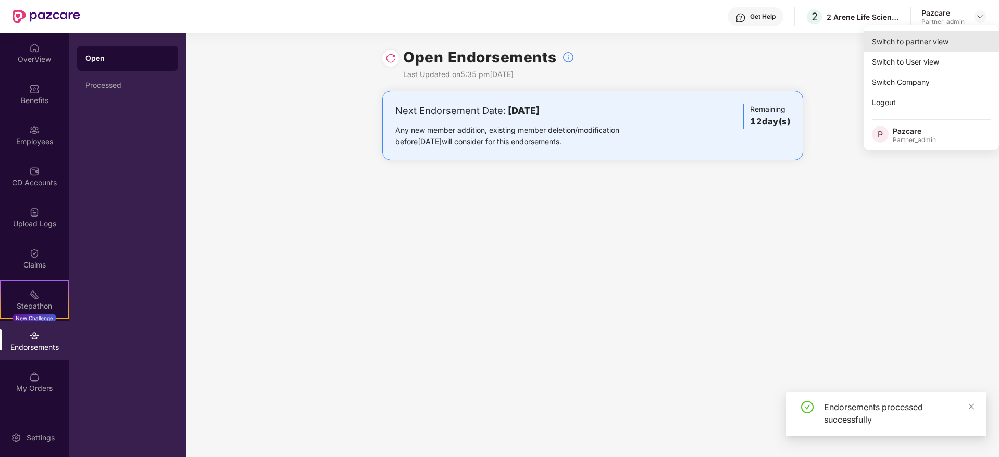
click at [955, 41] on div "Switch to partner view" at bounding box center [930, 41] width 135 height 20
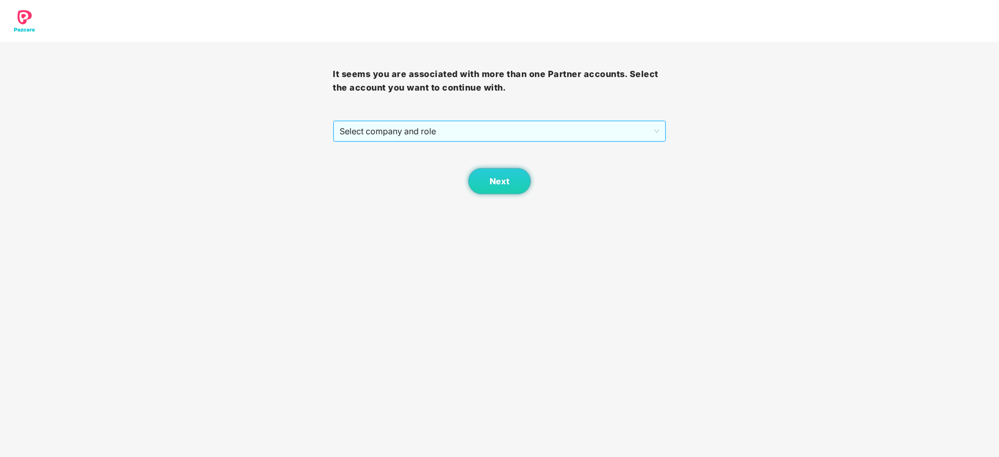
click at [539, 137] on span "Select company and role" at bounding box center [499, 131] width 319 height 20
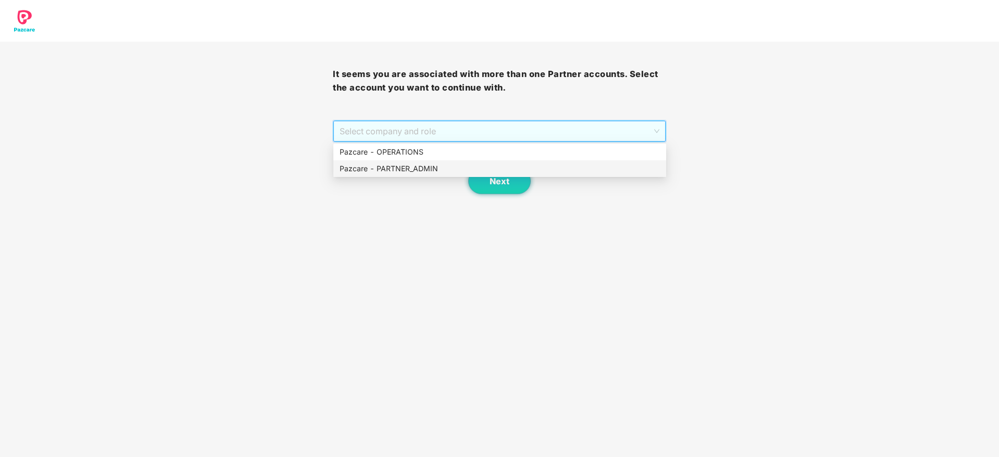
click at [465, 169] on div "Pazcare - PARTNER_ADMIN" at bounding box center [500, 168] width 320 height 11
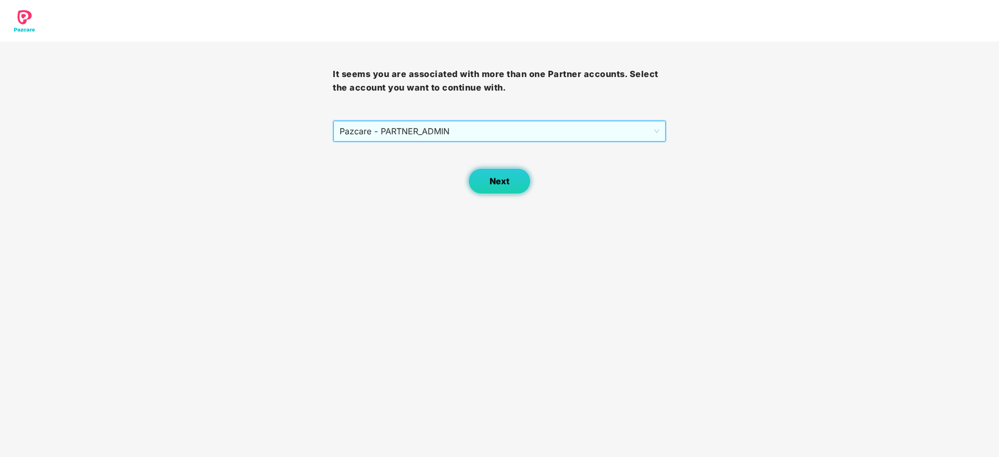
click at [484, 177] on button "Next" at bounding box center [499, 181] width 62 height 26
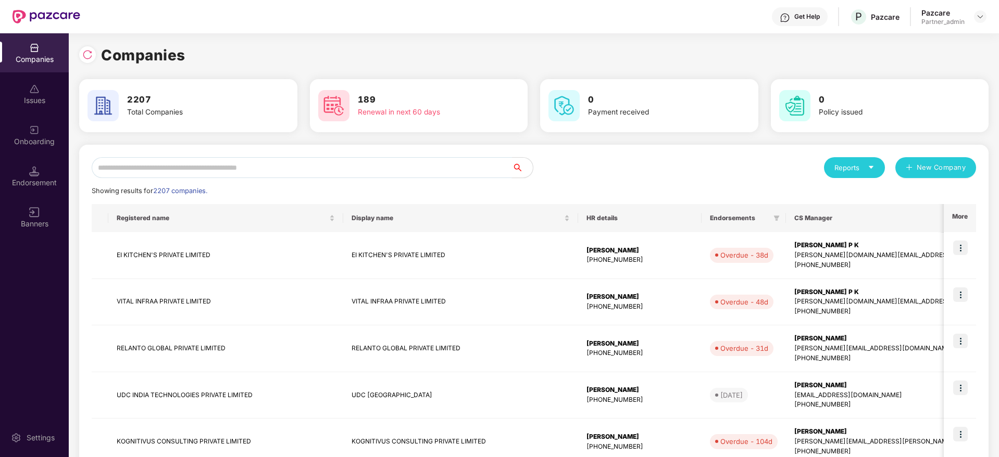
click at [348, 169] on input "text" at bounding box center [302, 167] width 420 height 21
paste input "*****"
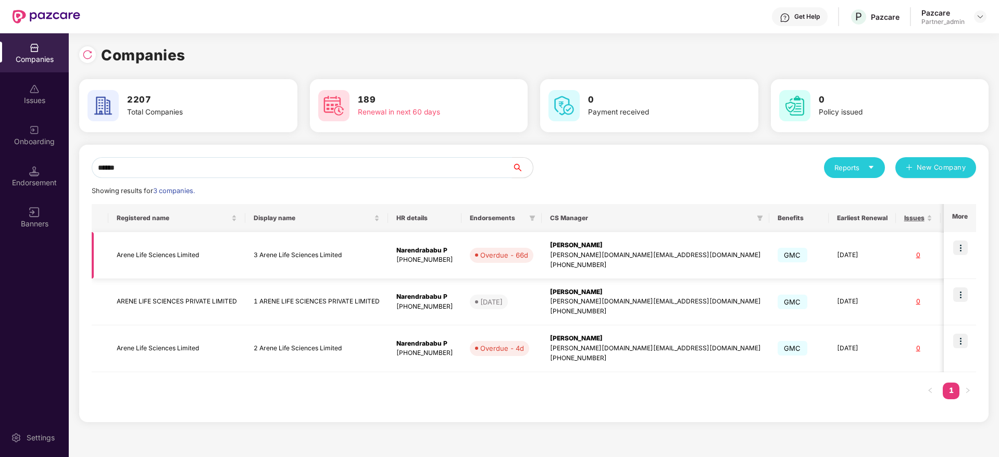
type input "*****"
click at [964, 244] on img at bounding box center [960, 248] width 15 height 15
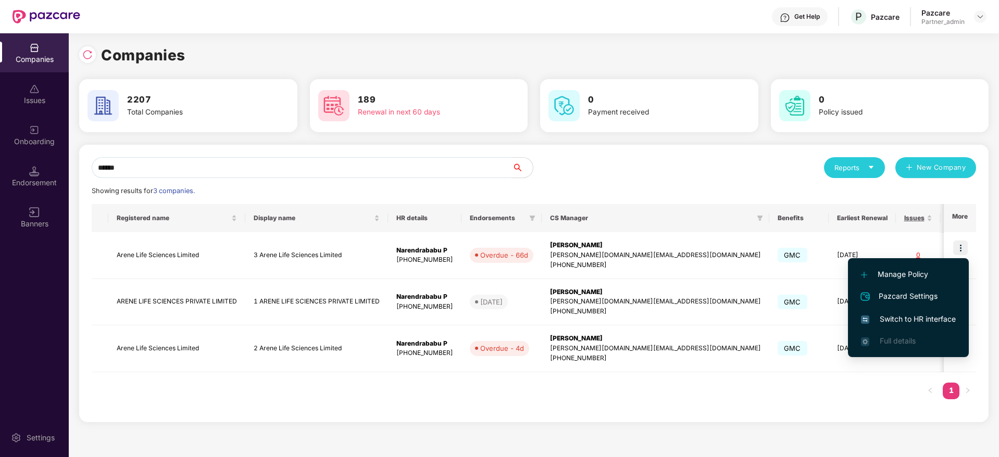
click at [899, 316] on span "Switch to HR interface" at bounding box center [908, 318] width 95 height 11
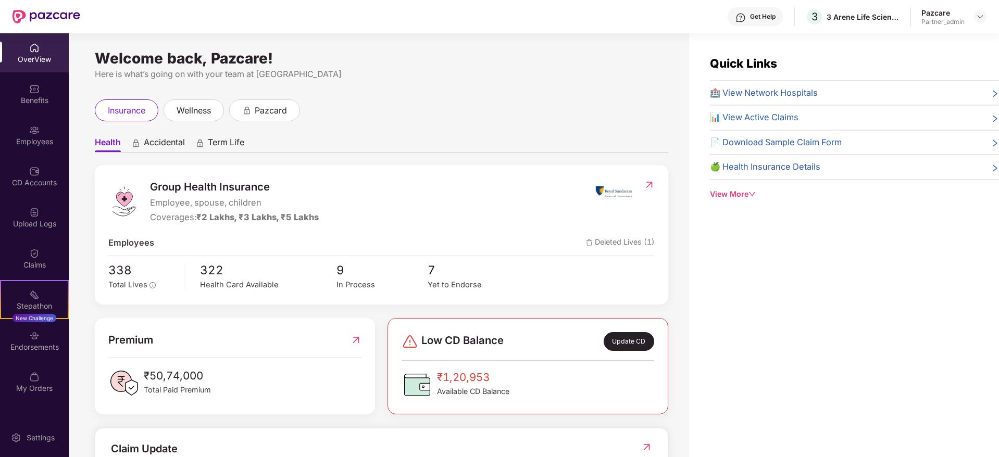
click at [34, 340] on img at bounding box center [34, 336] width 10 height 10
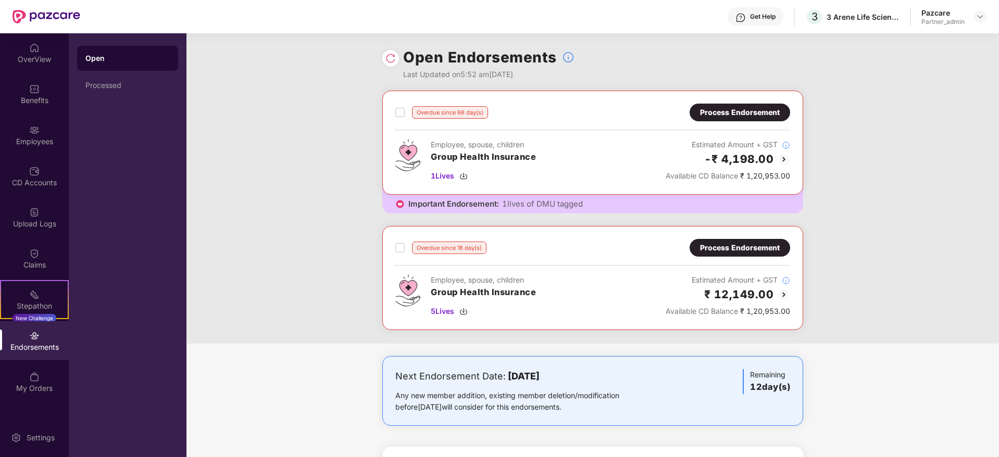
click at [724, 110] on div "Process Endorsement" at bounding box center [740, 112] width 80 height 11
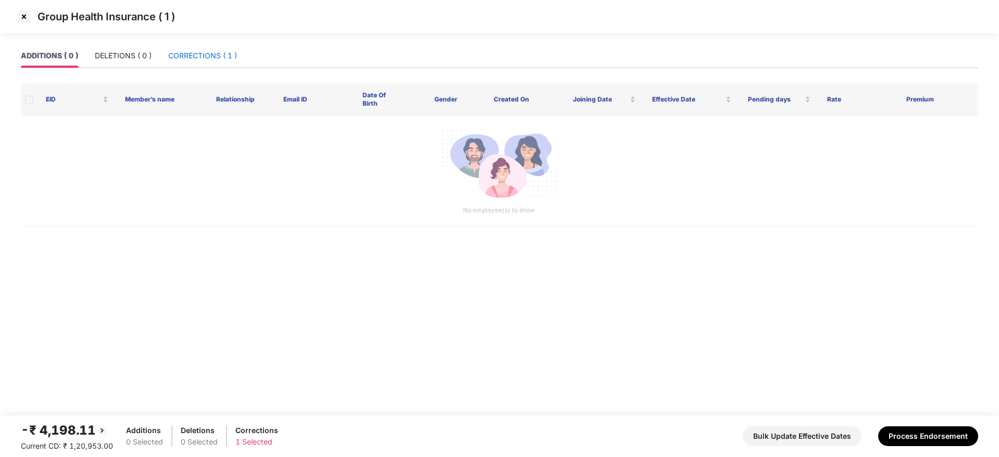
click at [191, 57] on div "CORRECTIONS ( 1 )" at bounding box center [202, 55] width 69 height 11
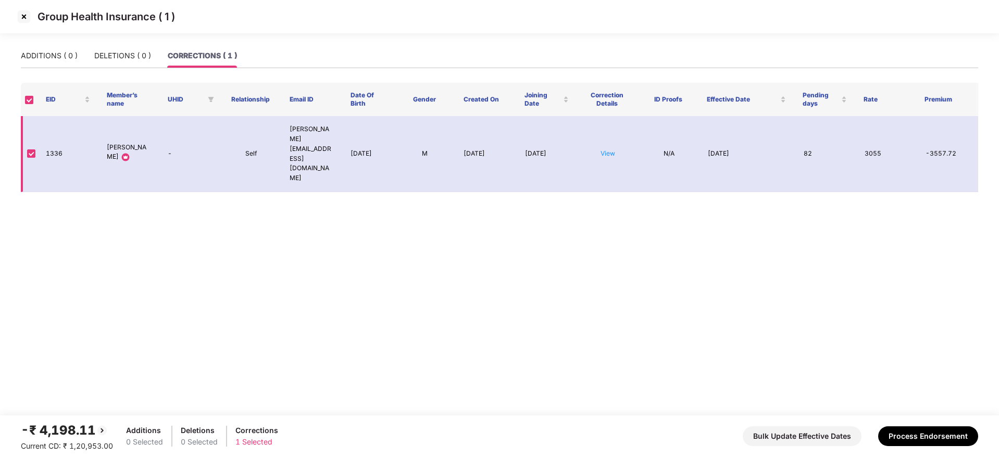
click at [54, 135] on td "1336" at bounding box center [67, 154] width 61 height 76
copy td "1336"
drag, startPoint x: 105, startPoint y: 128, endPoint x: 144, endPoint y: 130, distance: 39.6
click at [144, 130] on td "[PERSON_NAME]" at bounding box center [128, 154] width 61 height 76
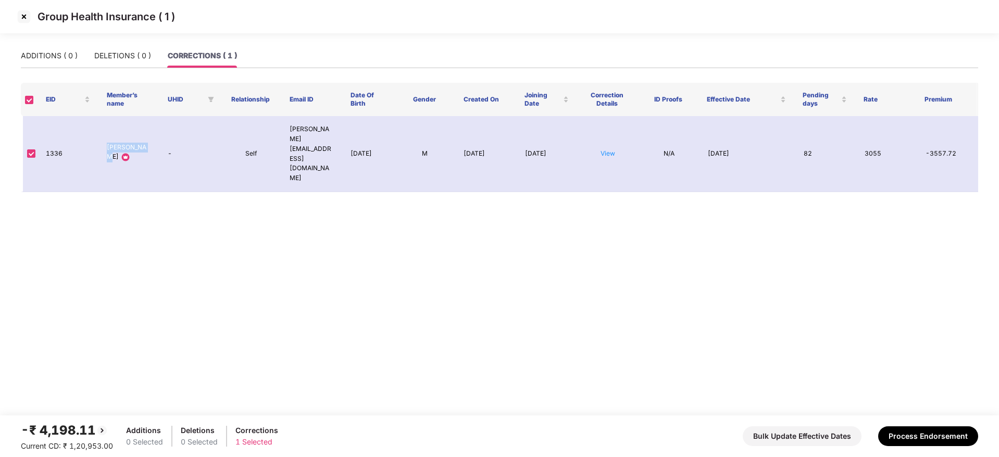
copy p "[PERSON_NAME]"
click at [24, 16] on img at bounding box center [24, 16] width 17 height 17
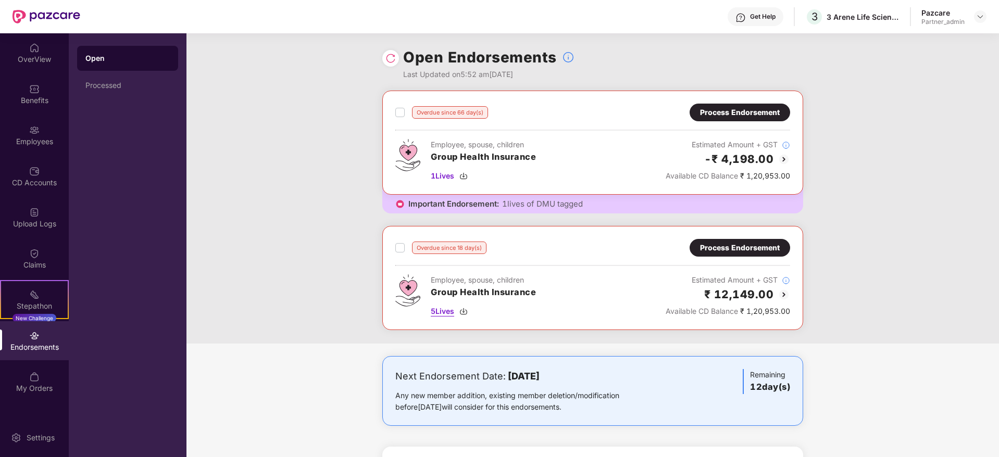
click at [465, 311] on img at bounding box center [463, 311] width 8 height 8
click at [728, 250] on div "Process Endorsement" at bounding box center [740, 247] width 80 height 11
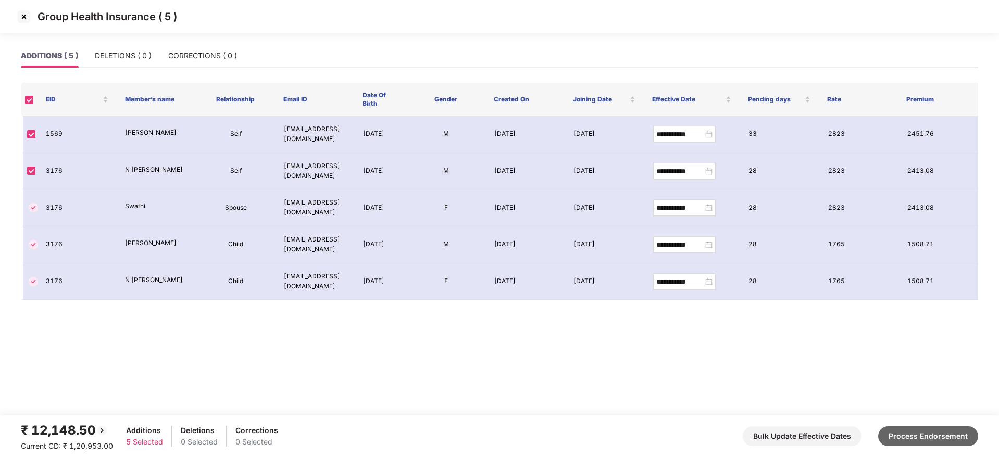
click at [936, 436] on button "Process Endorsement" at bounding box center [928, 436] width 100 height 20
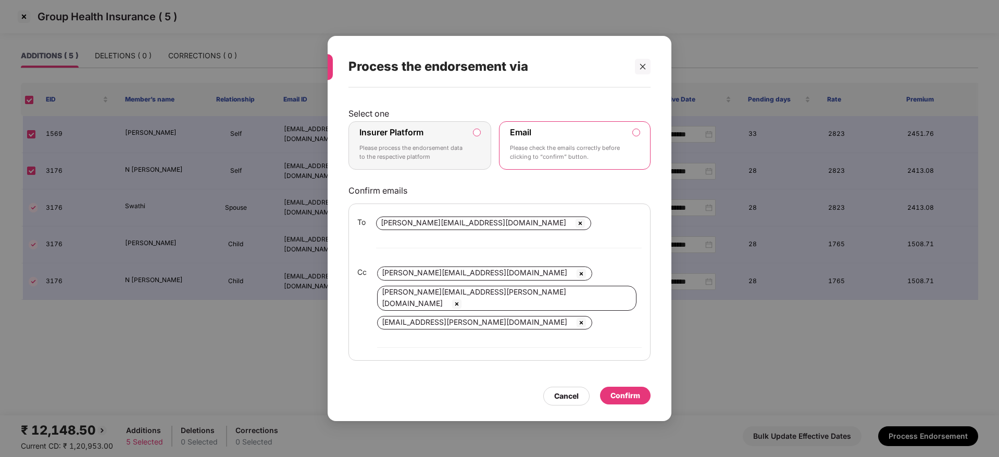
click at [446, 161] on p "Please process the endorsement data to the respective platform" at bounding box center [412, 153] width 106 height 18
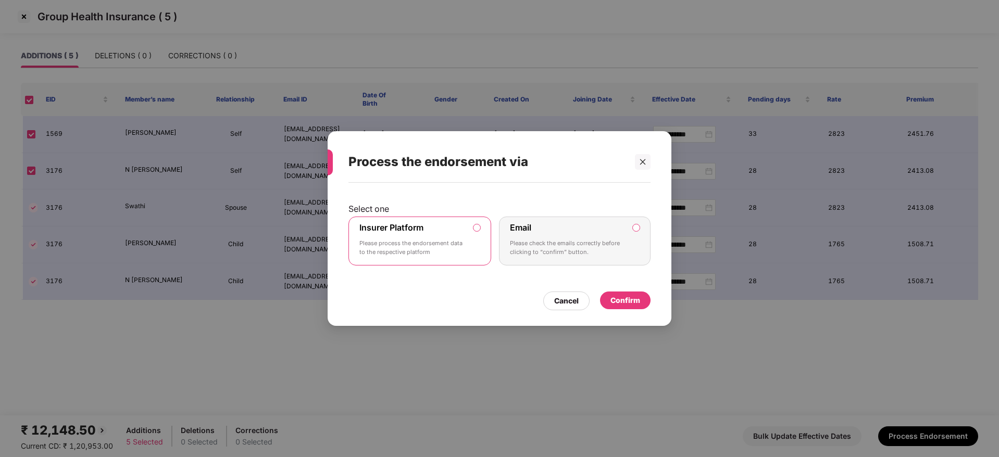
click at [644, 303] on div "Confirm" at bounding box center [625, 301] width 51 height 18
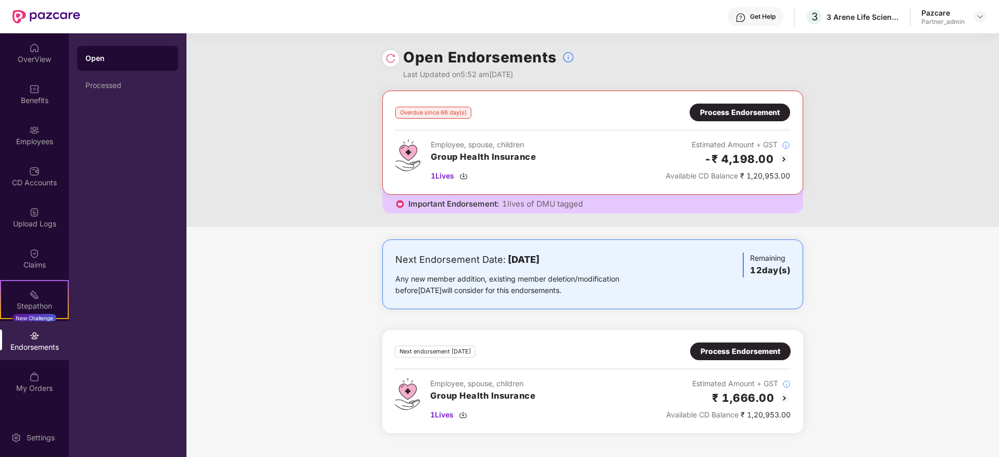
click at [706, 353] on div "Process Endorsement" at bounding box center [740, 351] width 80 height 11
